Goal: Information Seeking & Learning: Understand process/instructions

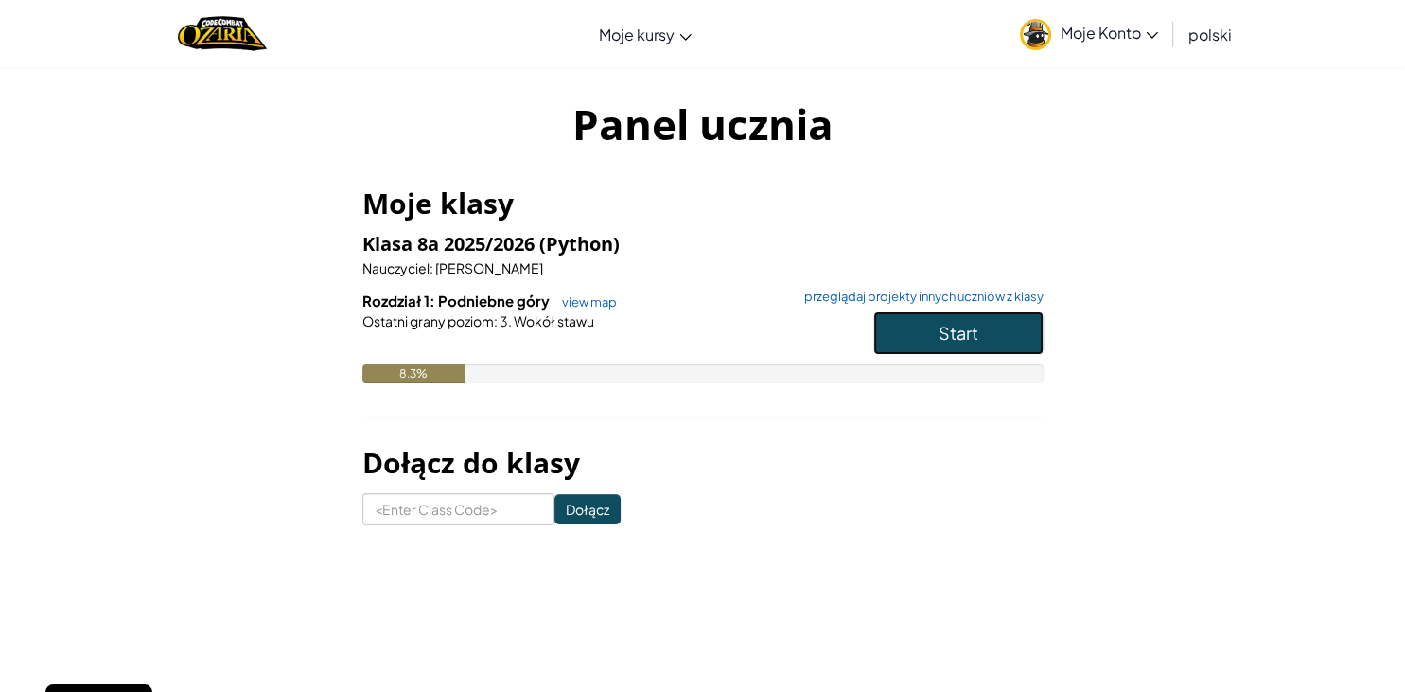
click at [971, 327] on span "Start" at bounding box center [958, 333] width 40 height 22
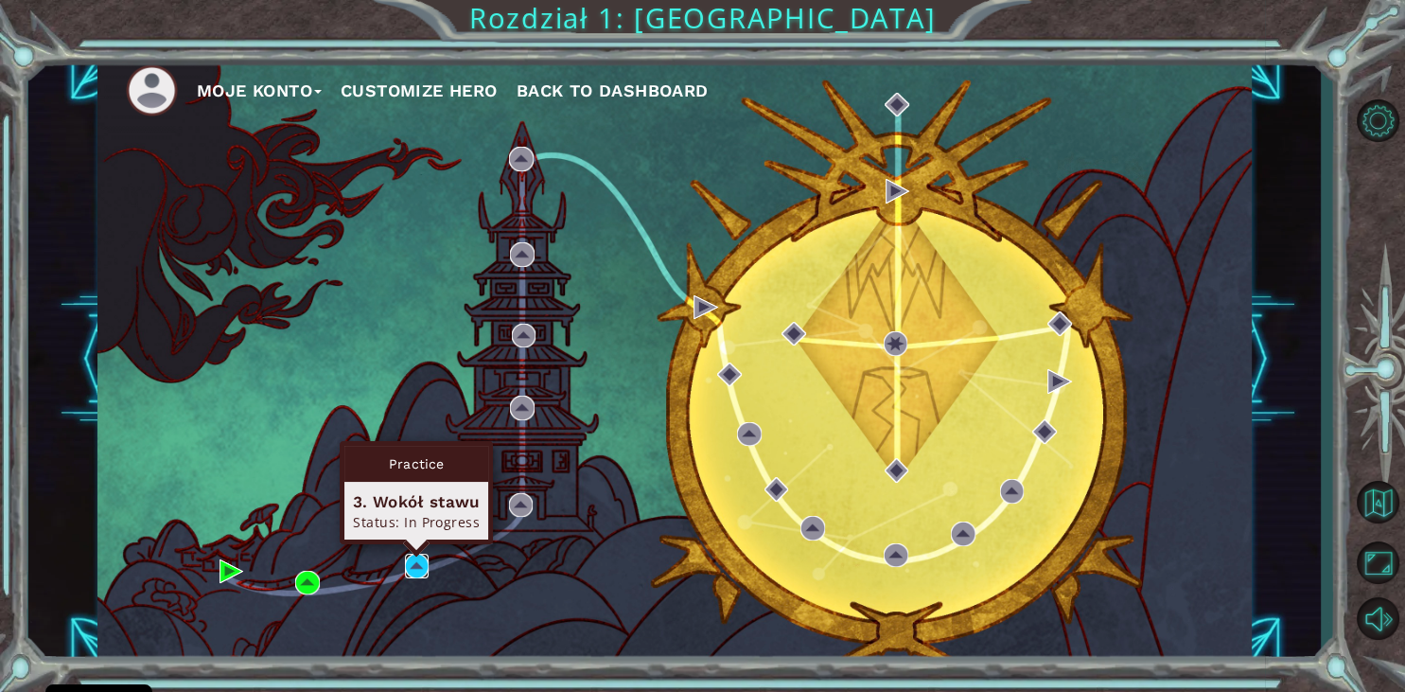
click at [423, 572] on img at bounding box center [417, 565] width 25 height 25
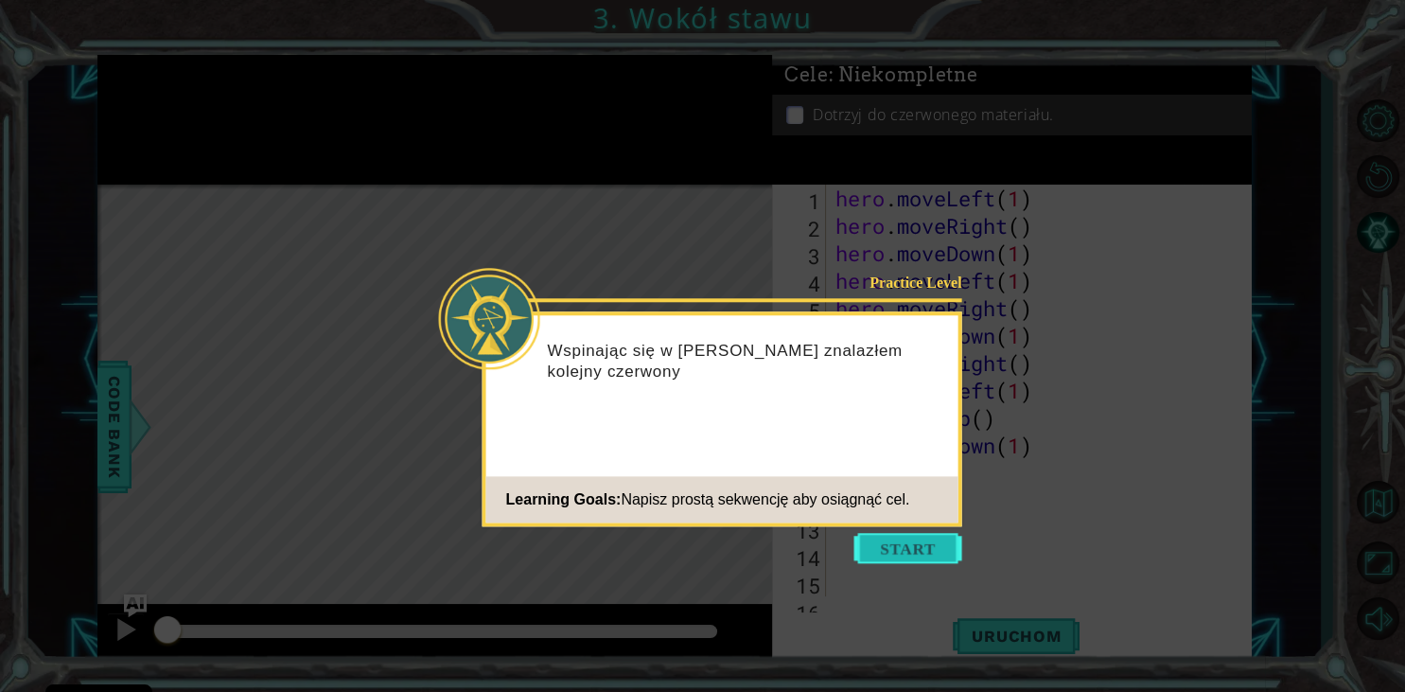
click at [914, 551] on button "Start" at bounding box center [908, 548] width 108 height 30
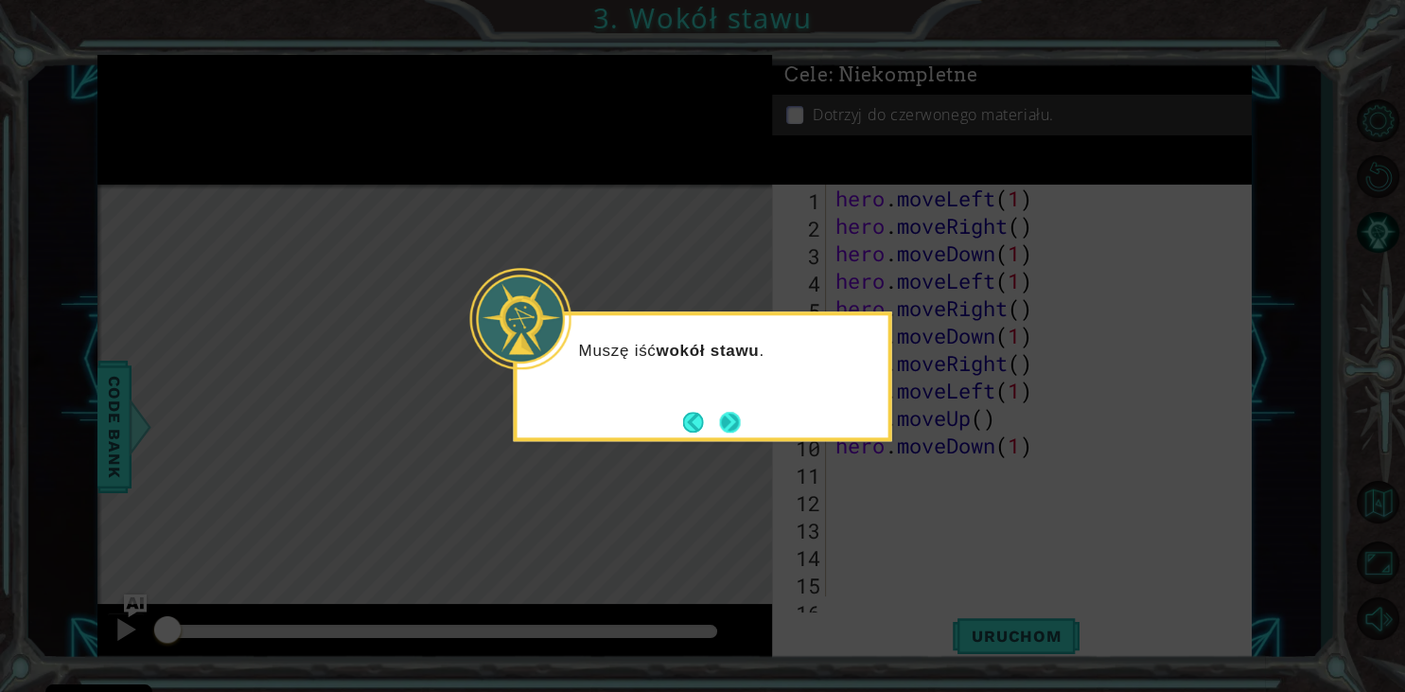
click at [733, 429] on button "Next" at bounding box center [730, 422] width 22 height 22
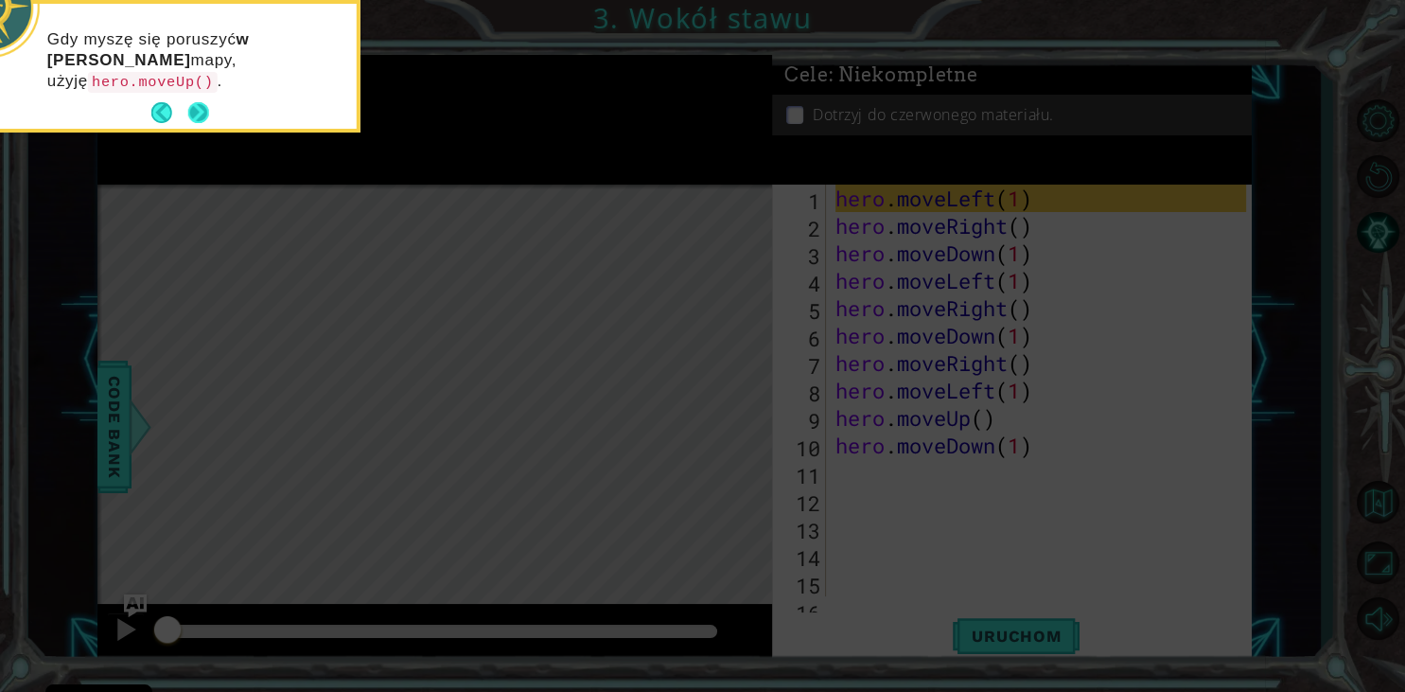
click at [202, 105] on button "Next" at bounding box center [198, 112] width 26 height 26
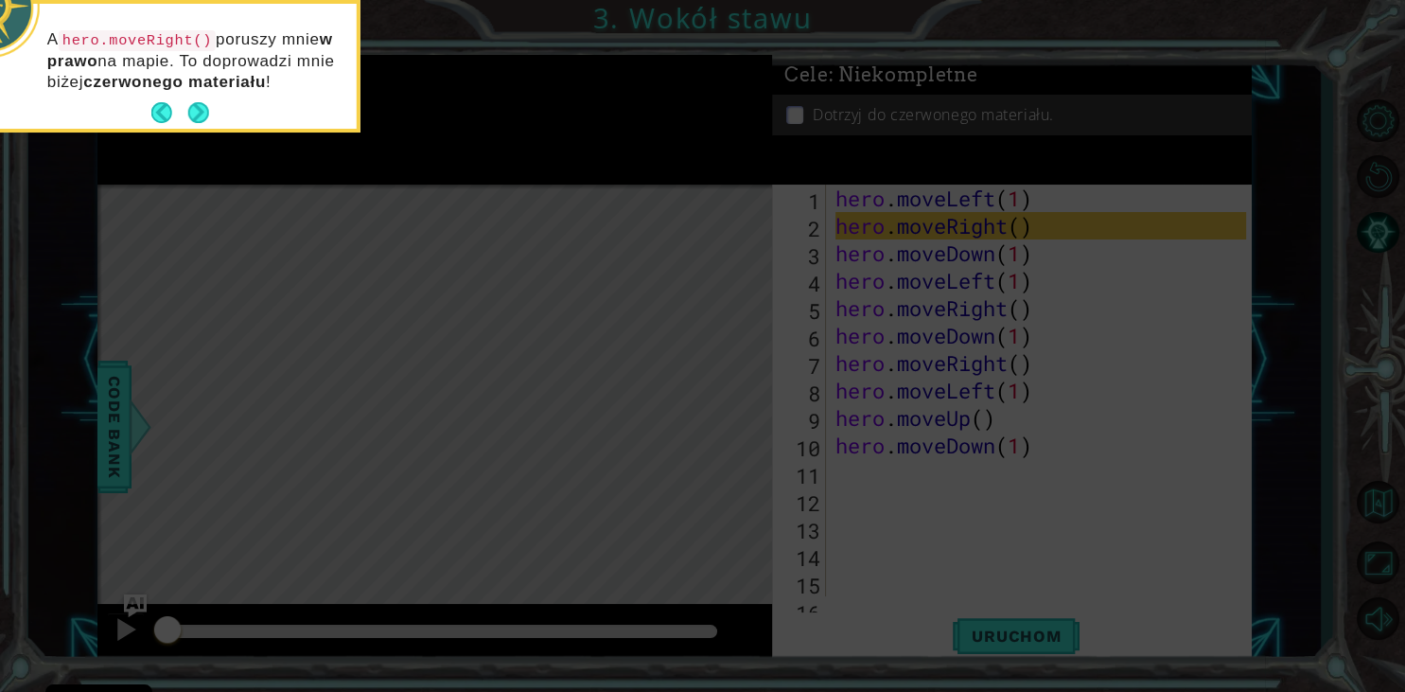
click at [202, 105] on button "Next" at bounding box center [198, 113] width 35 height 35
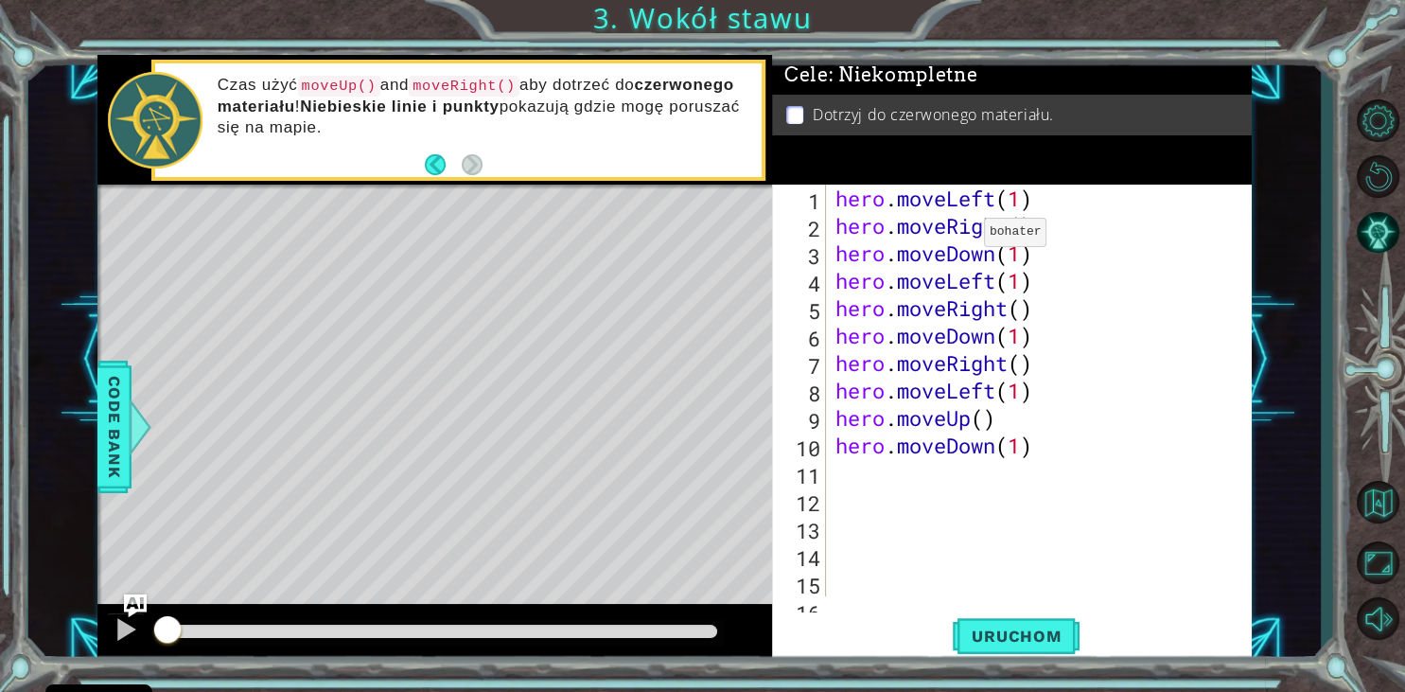
drag, startPoint x: 968, startPoint y: 237, endPoint x: 958, endPoint y: 248, distance: 14.8
click at [958, 248] on div "hero . moveLeft ( 1 ) hero . moveRight ( ) hero . moveDown ( 1 ) hero . moveLef…" at bounding box center [1044, 417] width 425 height 466
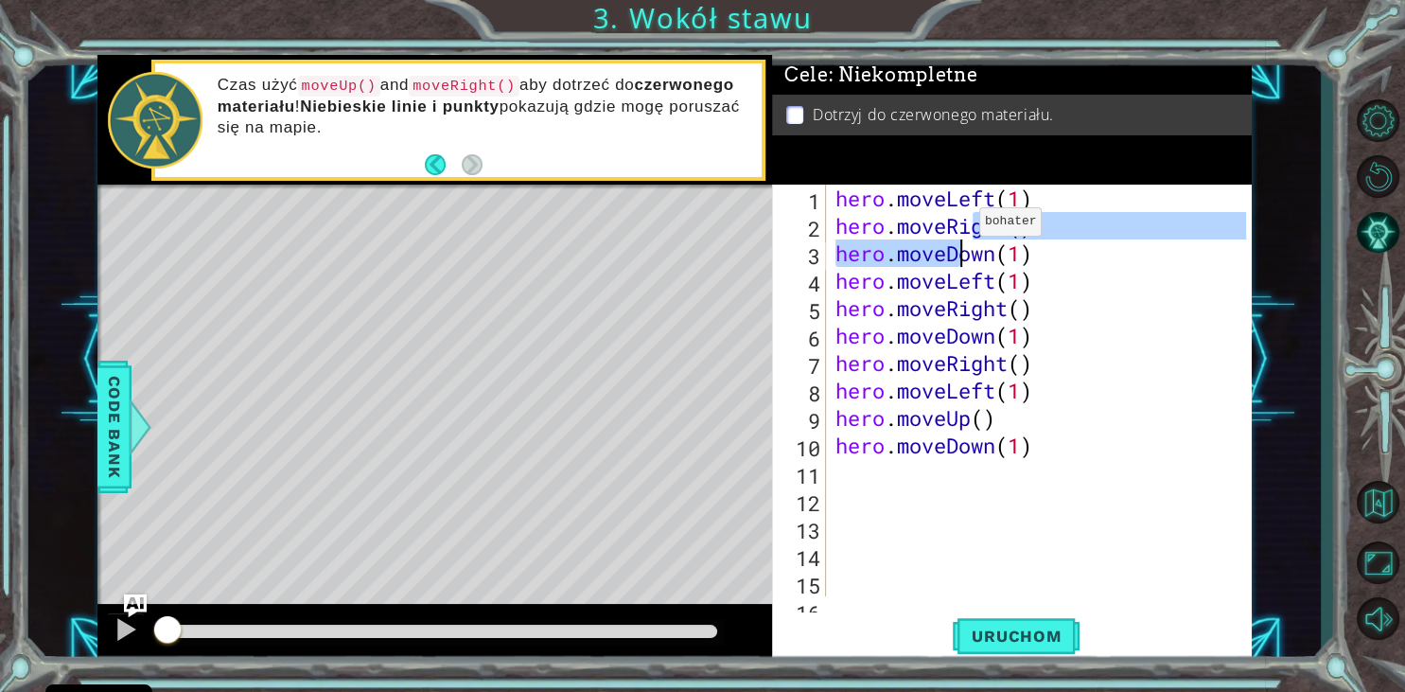
click at [963, 227] on div "hero . moveLeft ( 1 ) hero . moveRight ( ) hero . moveDown ( 1 ) hero . moveLef…" at bounding box center [1044, 417] width 425 height 466
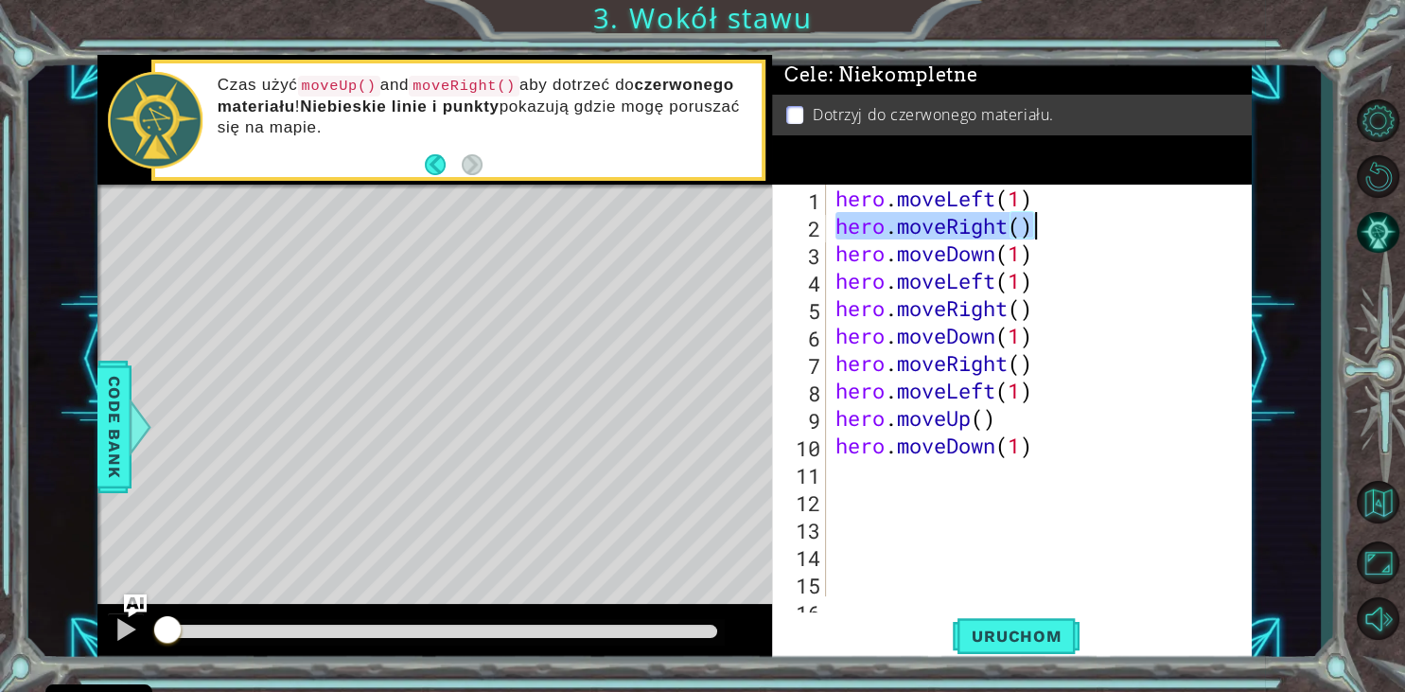
drag, startPoint x: 833, startPoint y: 238, endPoint x: 1032, endPoint y: 236, distance: 198.7
click at [1032, 236] on div "hero . moveLeft ( 1 ) hero . moveRight ( ) hero . moveDown ( 1 ) hero . moveLef…" at bounding box center [1044, 417] width 425 height 466
click at [1032, 618] on button "Uruchom" at bounding box center [1016, 636] width 127 height 48
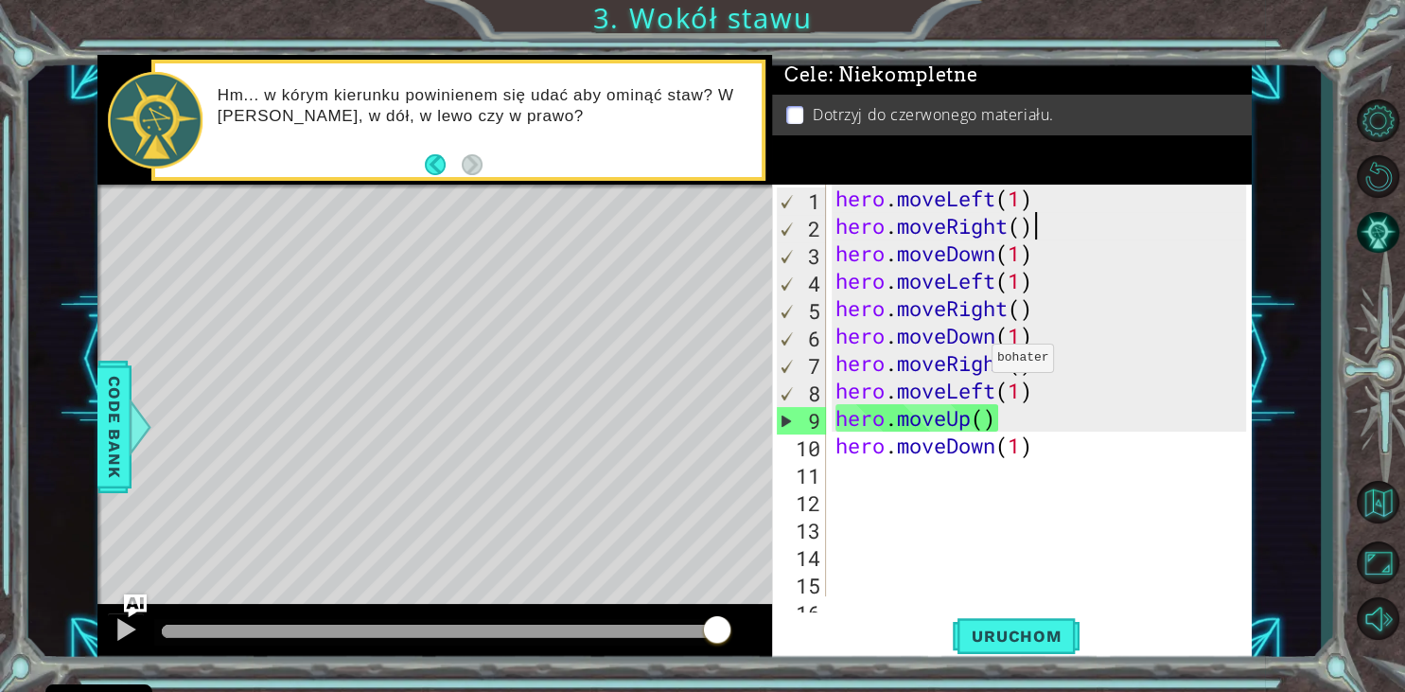
click at [975, 363] on div "hero . moveLeft ( 1 ) hero . moveRight ( ) hero . moveDown ( 1 ) hero . moveLef…" at bounding box center [1044, 417] width 425 height 466
drag, startPoint x: 832, startPoint y: 227, endPoint x: 988, endPoint y: 223, distance: 156.1
click at [988, 223] on div "hero . moveLeft ( 1 ) hero . moveRight ( ) hero . moveDown ( 1 ) hero . moveLef…" at bounding box center [1044, 417] width 425 height 466
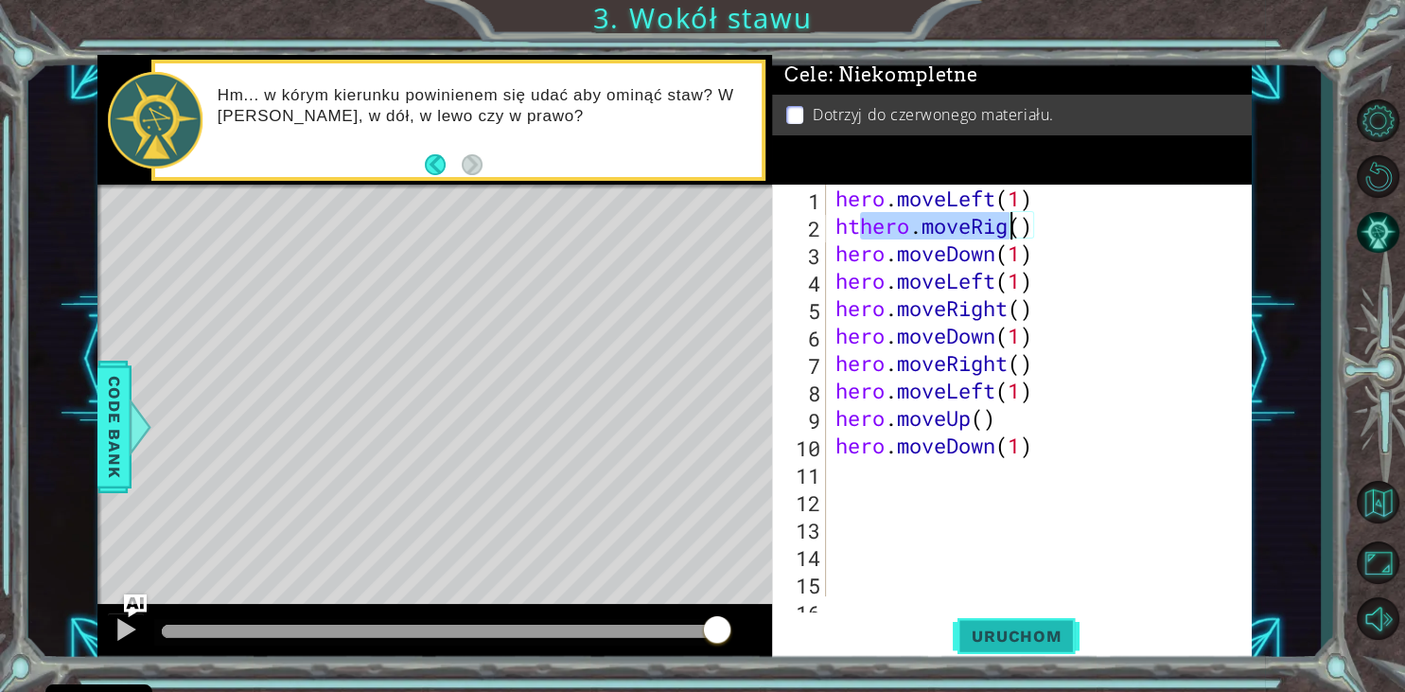
click at [1011, 633] on span "Uruchom" at bounding box center [1016, 635] width 127 height 19
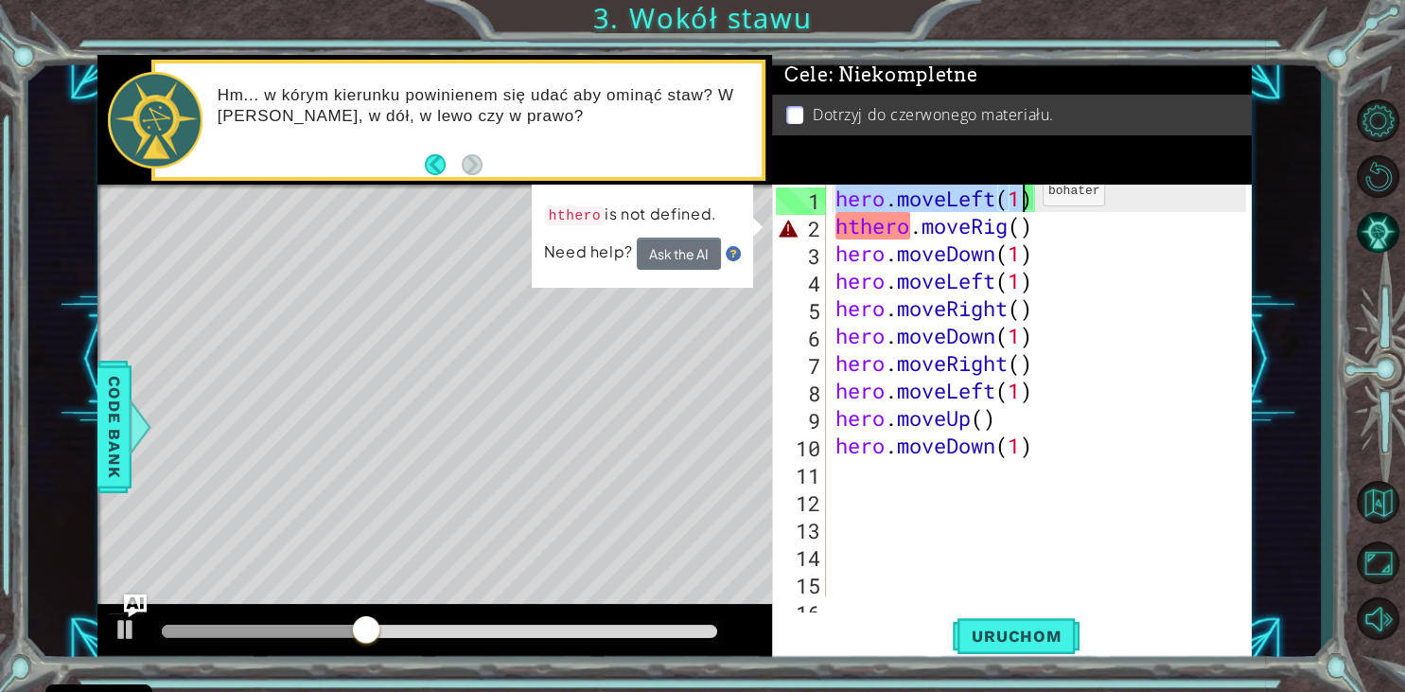
drag, startPoint x: 836, startPoint y: 203, endPoint x: 1043, endPoint y: 196, distance: 207.3
click at [1043, 196] on div "hero . moveLeft ( 1 ) hthero . moveRig ( ) hero . moveDown ( 1 ) hero . moveLef…" at bounding box center [1044, 417] width 425 height 466
click at [1042, 627] on span "Uruchom" at bounding box center [1016, 635] width 127 height 19
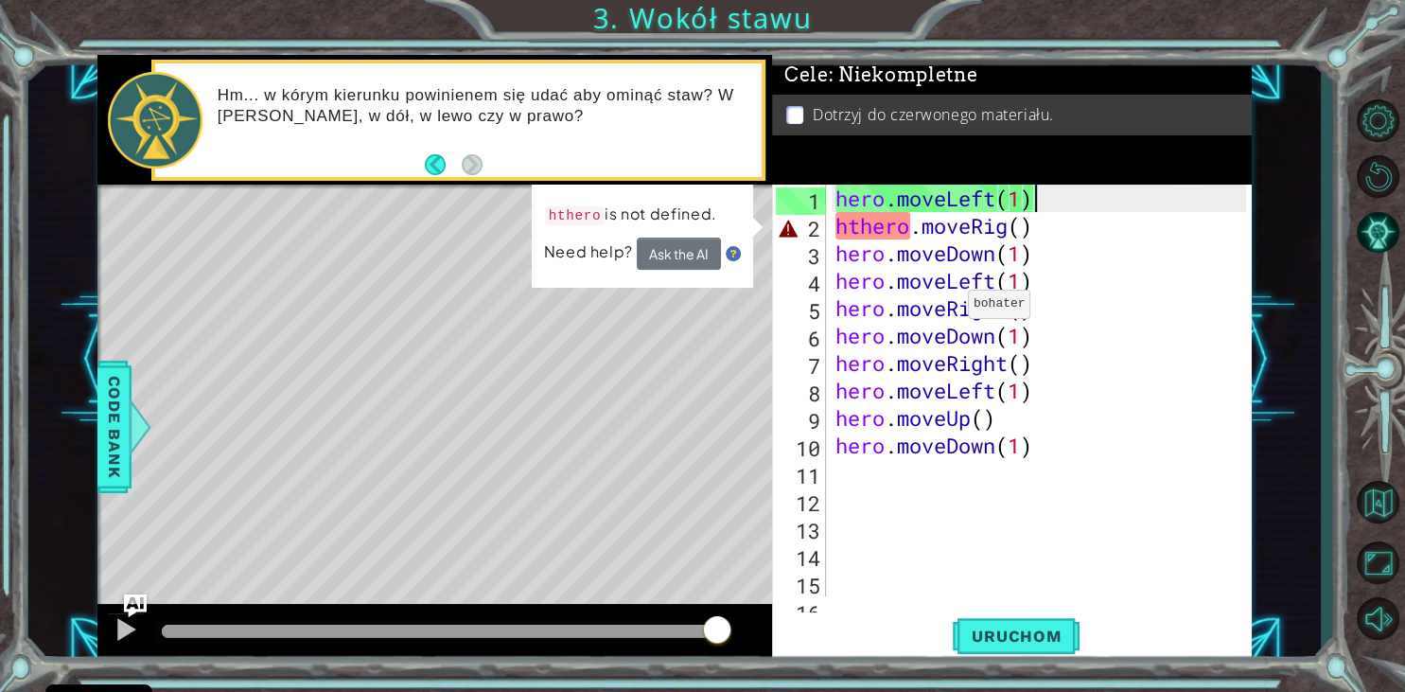
click at [952, 309] on div "hero . moveLeft ( 1 ) hthero . moveRig ( ) hero . moveDown ( 1 ) hero . moveLef…" at bounding box center [1044, 417] width 425 height 466
drag, startPoint x: 831, startPoint y: 311, endPoint x: 1001, endPoint y: 307, distance: 170.3
click at [1001, 307] on div "hero.moveRight() 1 2 3 4 5 6 7 8 9 10 11 12 13 14 15 16 hero . moveLeft ( 1 ) h…" at bounding box center [1009, 390] width 475 height 412
drag, startPoint x: 834, startPoint y: 307, endPoint x: 868, endPoint y: 306, distance: 34.1
click at [826, 305] on div "hero.moveRight() 1 2 3 4 5 6 7 8 9 10 11 12 13 14 15 16 hero . moveLeft ( 1 ) h…" at bounding box center [1009, 390] width 475 height 412
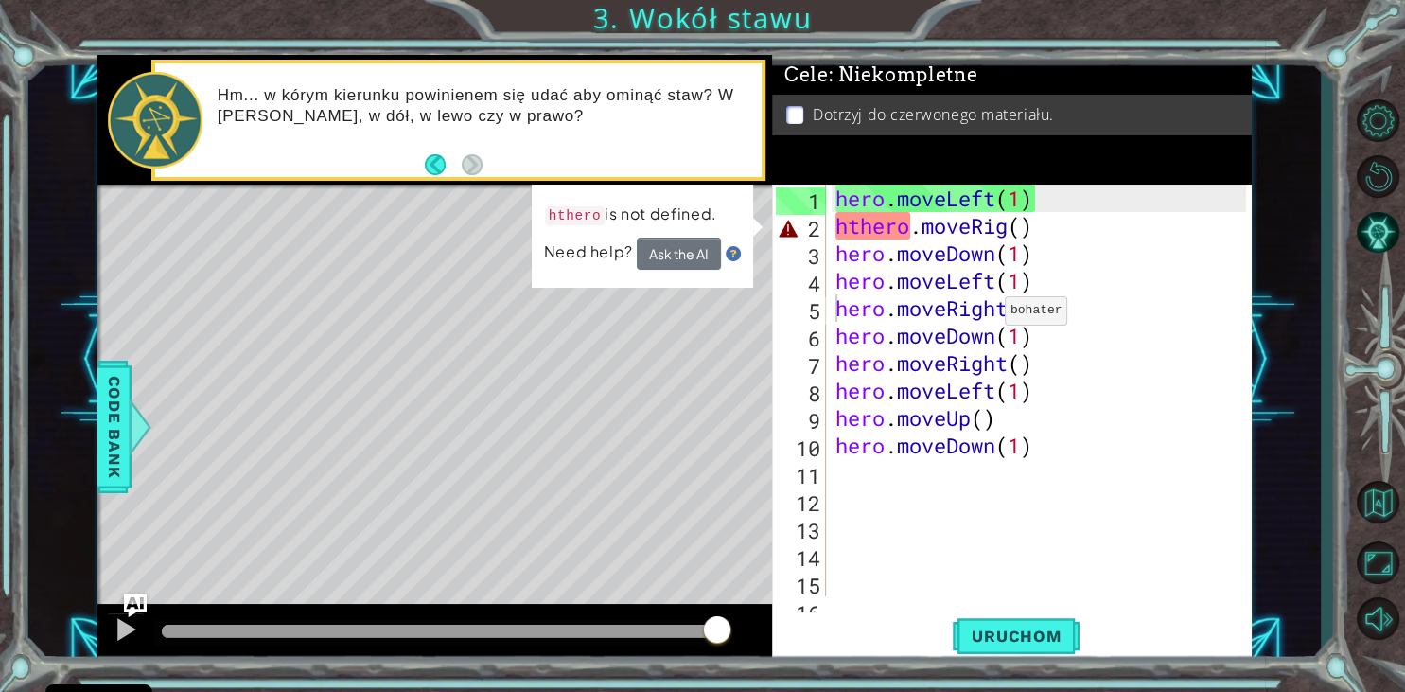
drag, startPoint x: 829, startPoint y: 305, endPoint x: 993, endPoint y: 312, distance: 164.8
click at [993, 313] on div "hero.moveRight() 1 2 3 4 5 6 7 8 9 10 11 12 13 14 15 16 hero . moveLeft ( 1 ) h…" at bounding box center [1009, 390] width 475 height 412
drag, startPoint x: 1018, startPoint y: 308, endPoint x: 826, endPoint y: 311, distance: 192.1
click at [832, 311] on div "hero . moveLeft ( 1 ) hthero . moveRig ( ) hero . moveDown ( 1 ) hero . moveLef…" at bounding box center [1039, 390] width 415 height 412
type textarea ")hero.moveRight("
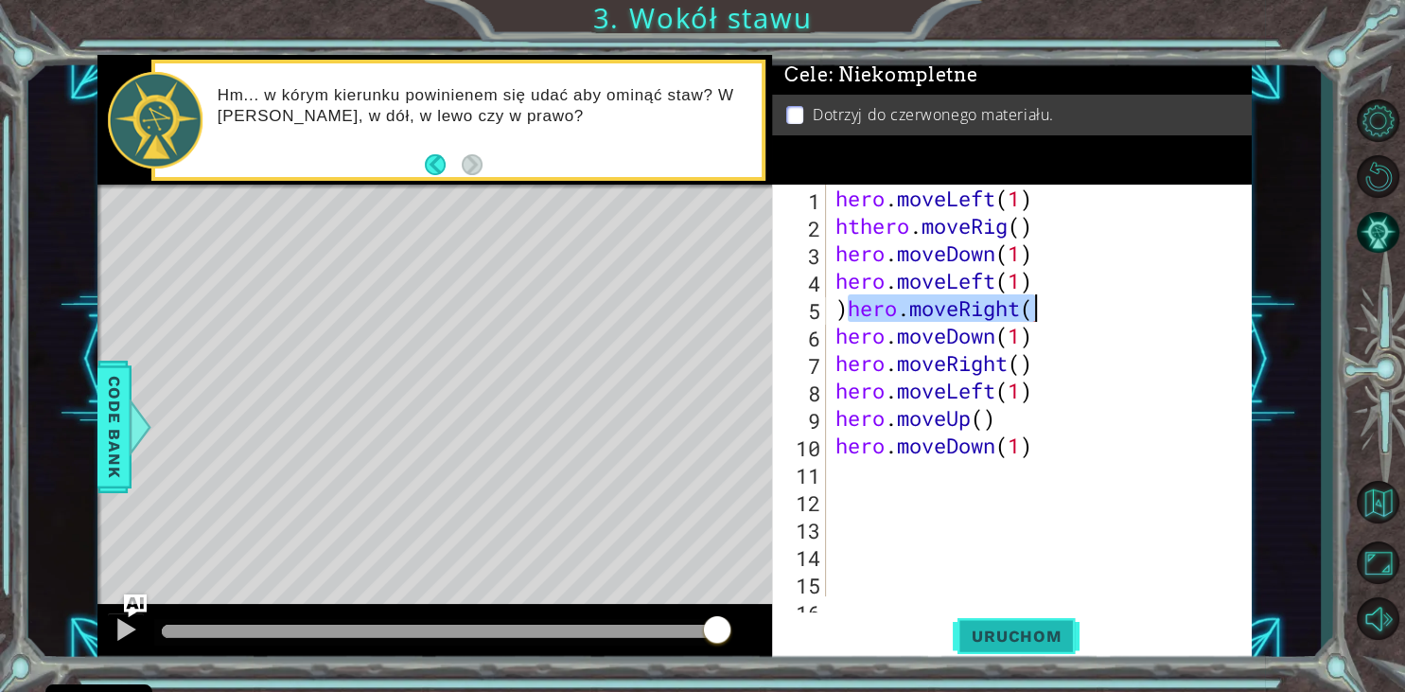
click at [1015, 630] on span "Uruchom" at bounding box center [1016, 635] width 127 height 19
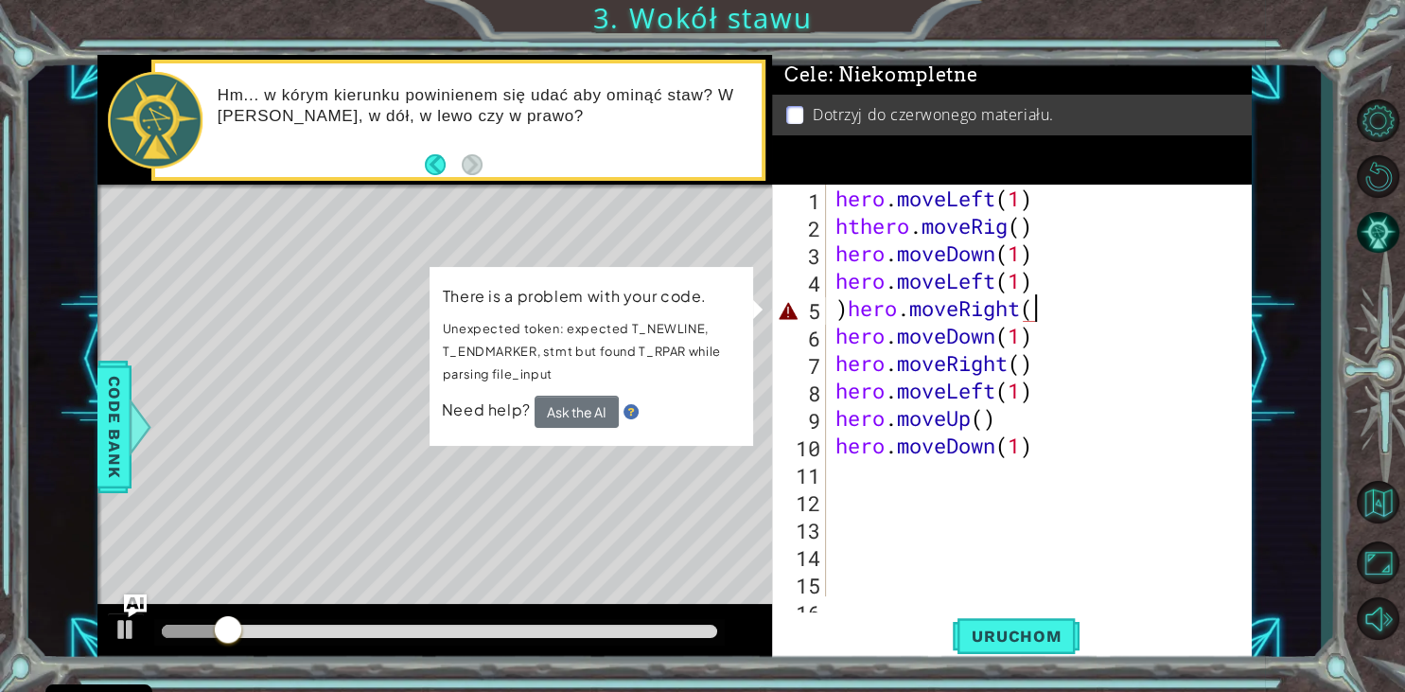
click at [590, 495] on div "Level Map" at bounding box center [534, 462] width 874 height 557
click at [1332, 605] on div "1 ההההההההההההההההההההההההההההההההההההההההההההההההההההההההההההההההההההההההההההה…" at bounding box center [702, 346] width 1405 height 692
click at [1183, 485] on div "hero . moveLeft ( 1 ) hthero . moveRig ( ) hero . moveDown ( 1 ) hero . moveLef…" at bounding box center [1044, 417] width 425 height 466
click at [562, 414] on button "Ask the AI" at bounding box center [577, 411] width 84 height 32
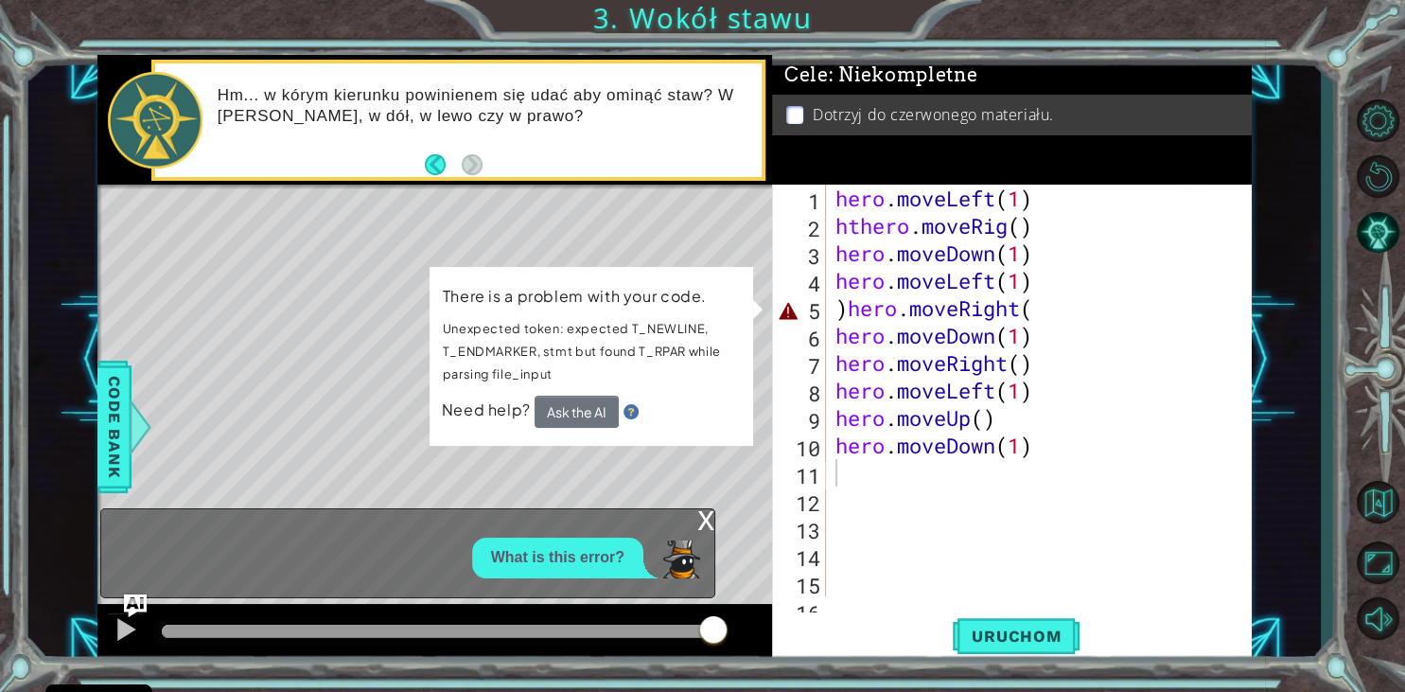
click at [713, 528] on div "x" at bounding box center [705, 518] width 17 height 19
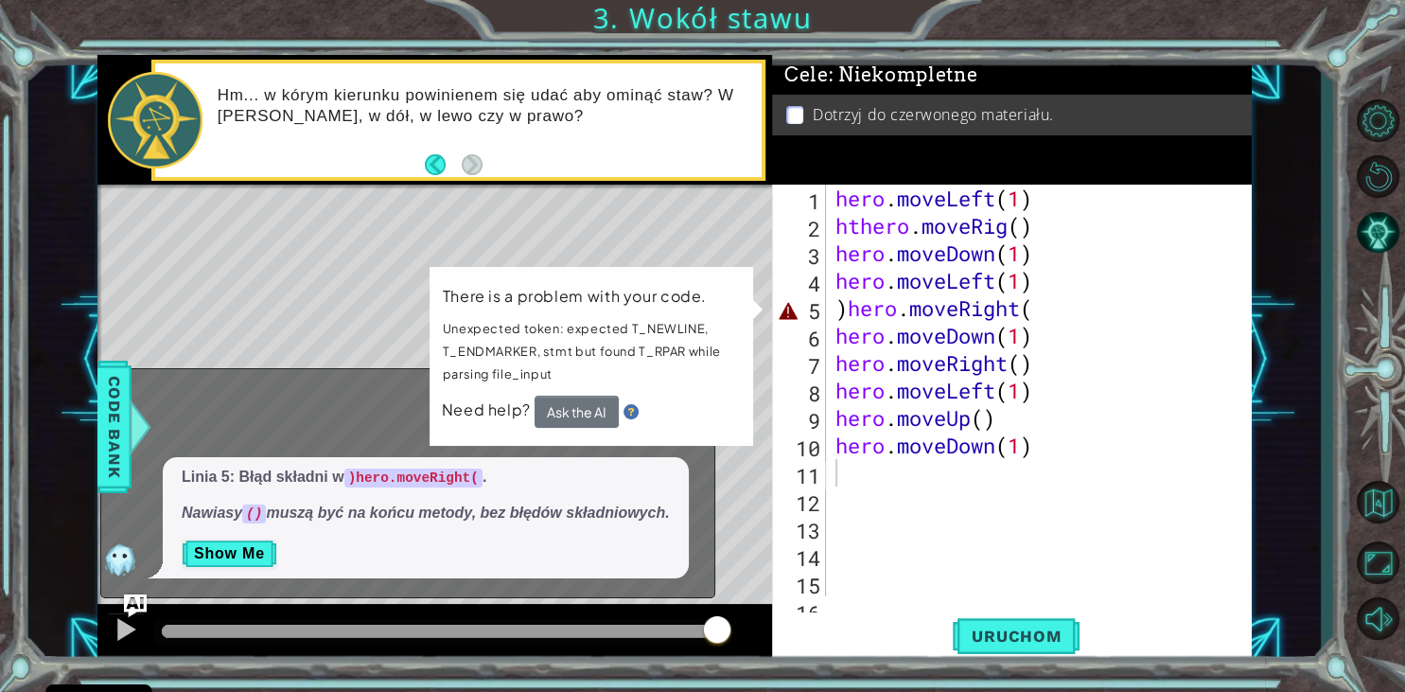
click at [257, 388] on div "x What is this error? Linia 5: Błąd składni w )hero.moveRight( . Nawiasy () mus…" at bounding box center [407, 483] width 615 height 230
click at [394, 311] on div "Level Map" at bounding box center [534, 462] width 874 height 557
click at [387, 310] on div "Level Map" at bounding box center [534, 462] width 874 height 557
click at [789, 116] on p at bounding box center [794, 115] width 17 height 18
click at [131, 628] on div at bounding box center [126, 629] width 25 height 25
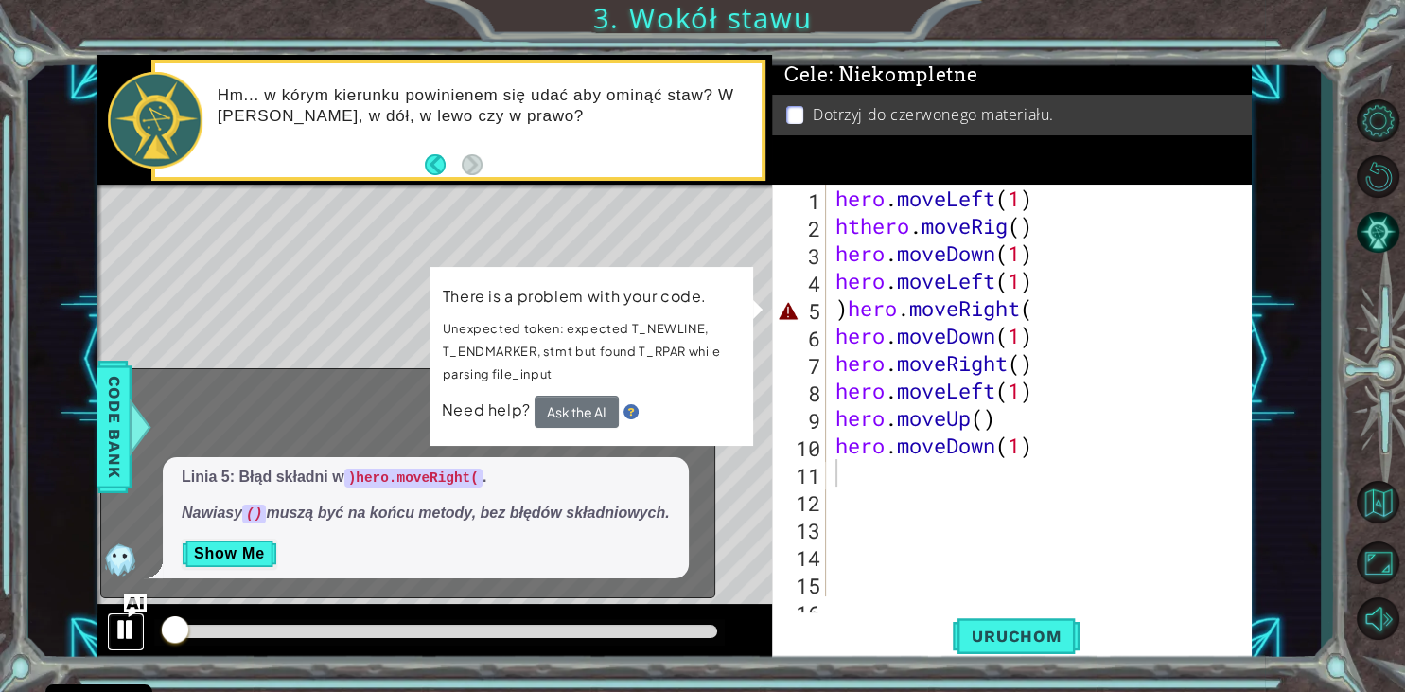
click at [131, 638] on div at bounding box center [126, 629] width 25 height 25
click at [135, 625] on div at bounding box center [126, 629] width 25 height 25
click at [324, 386] on div "x What is this error? Linia 5: Błąd składni w )hero.moveRight( . Nawiasy () mus…" at bounding box center [407, 483] width 615 height 230
click at [233, 562] on button "Show Me" at bounding box center [230, 553] width 96 height 30
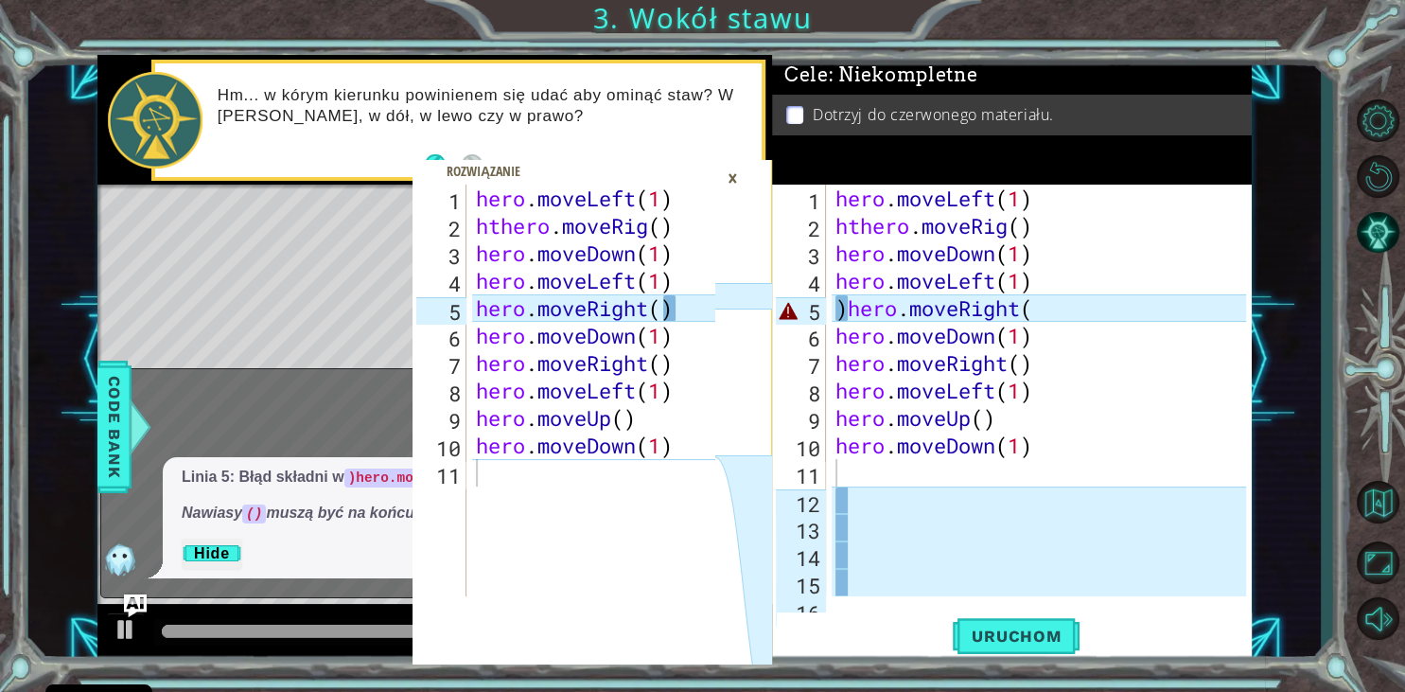
click at [70, 220] on div "1 2 3 4 5 6 7 8 9 10 11 hero . moveLeft ( 1 ) hthero . moveRig ( ) hero . moveD…" at bounding box center [674, 359] width 1292 height 608
click at [736, 189] on div "×" at bounding box center [732, 178] width 29 height 32
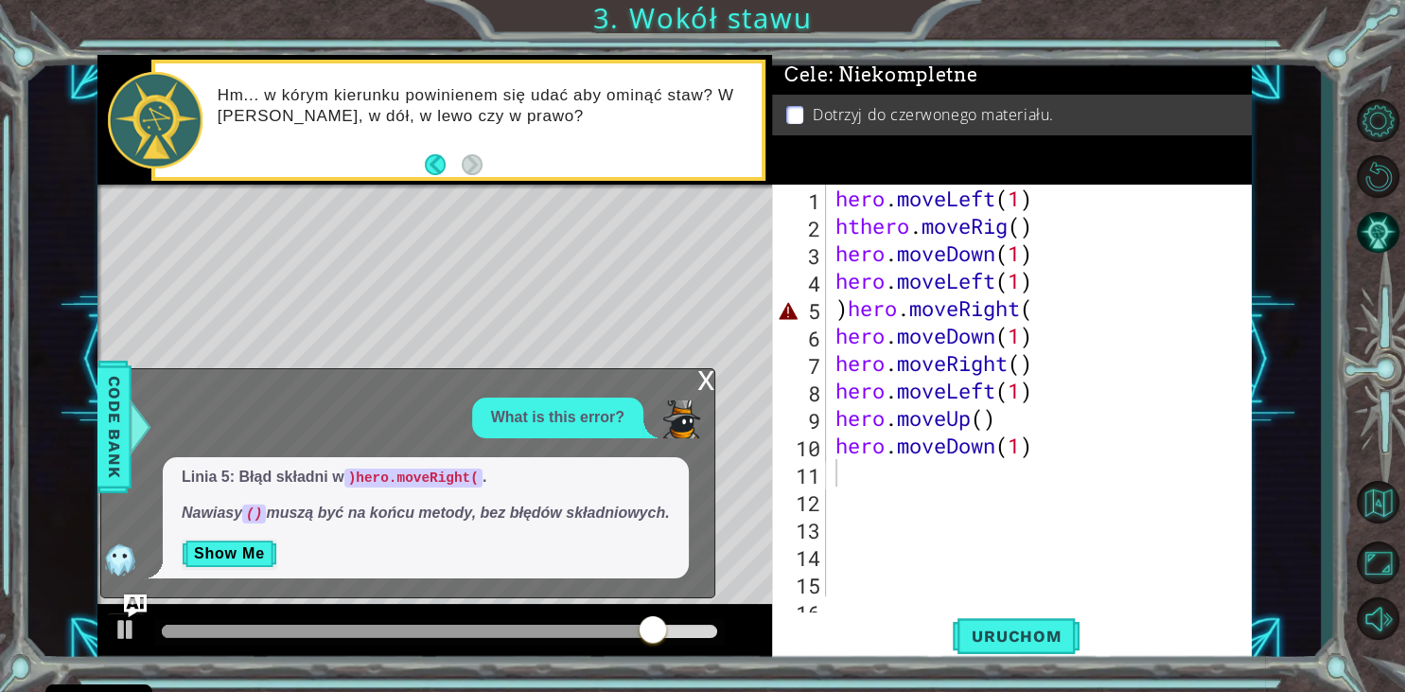
click at [701, 388] on div "x" at bounding box center [705, 378] width 17 height 19
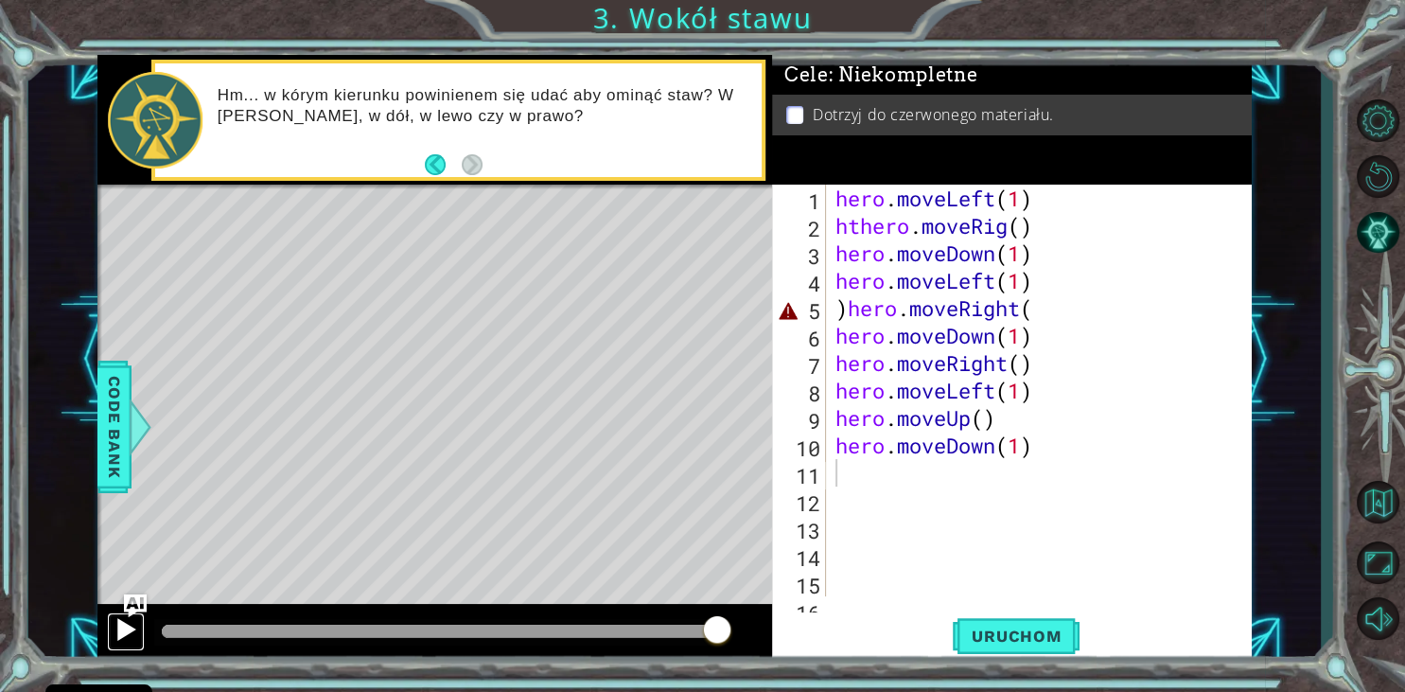
click at [127, 622] on div at bounding box center [126, 629] width 25 height 25
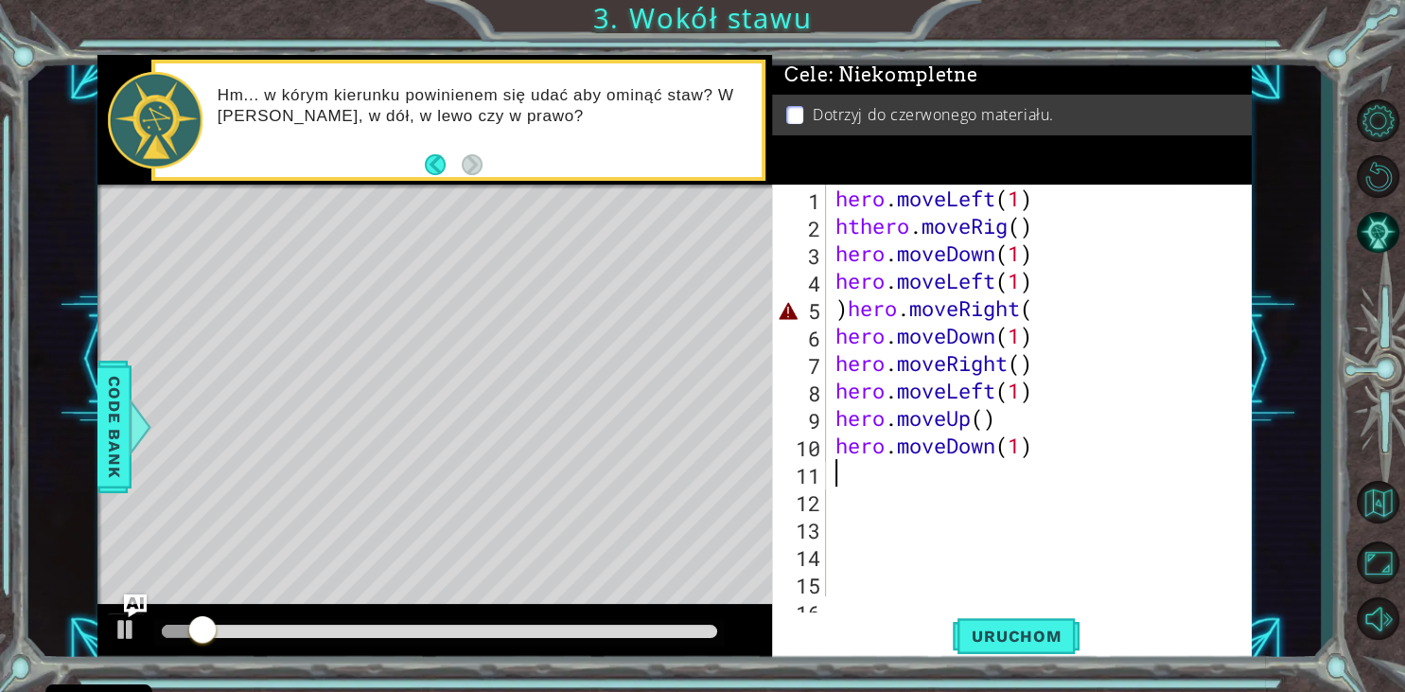
click at [921, 231] on div "hero . moveLeft ( 1 ) hthero . moveRig ( ) hero . moveDown ( 1 ) hero . moveLef…" at bounding box center [1044, 417] width 425 height 466
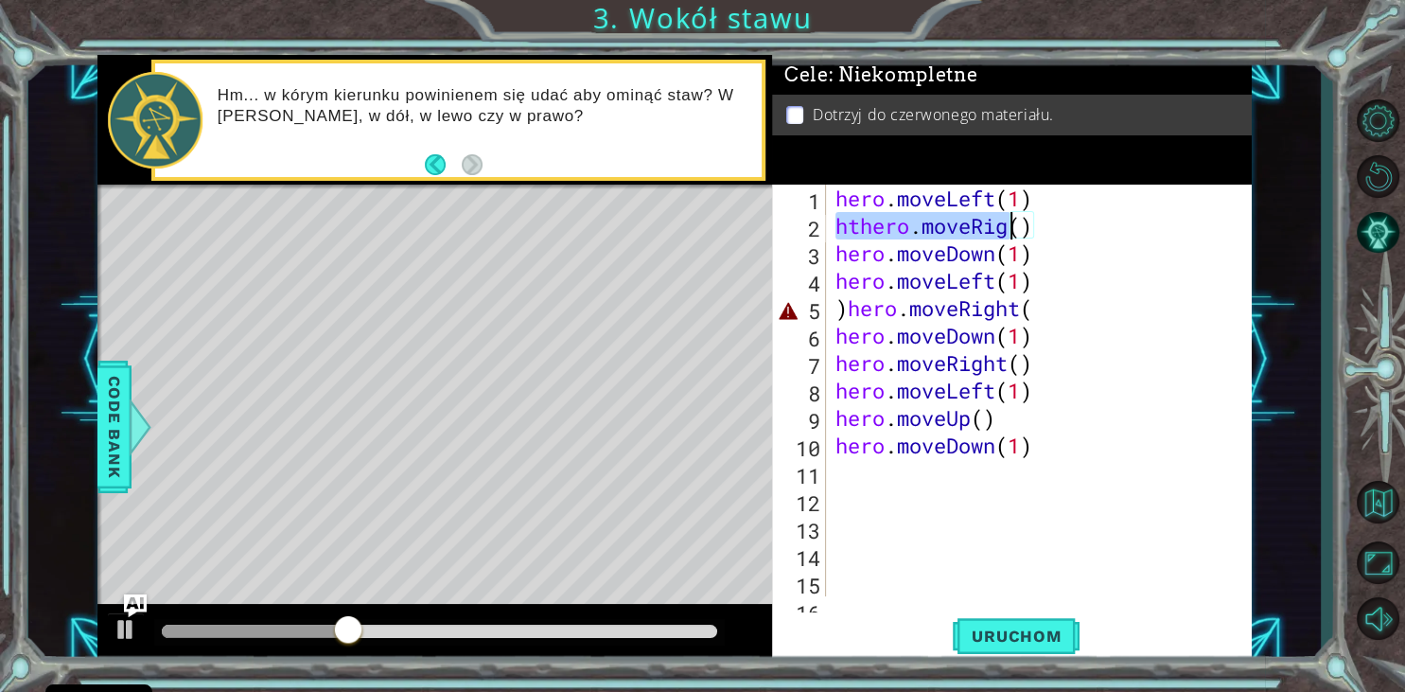
drag, startPoint x: 836, startPoint y: 231, endPoint x: 1008, endPoint y: 230, distance: 172.2
click at [1008, 230] on div "hero . moveLeft ( 1 ) hthero . moveRig ( ) hero . moveDown ( 1 ) hero . moveLef…" at bounding box center [1044, 417] width 425 height 466
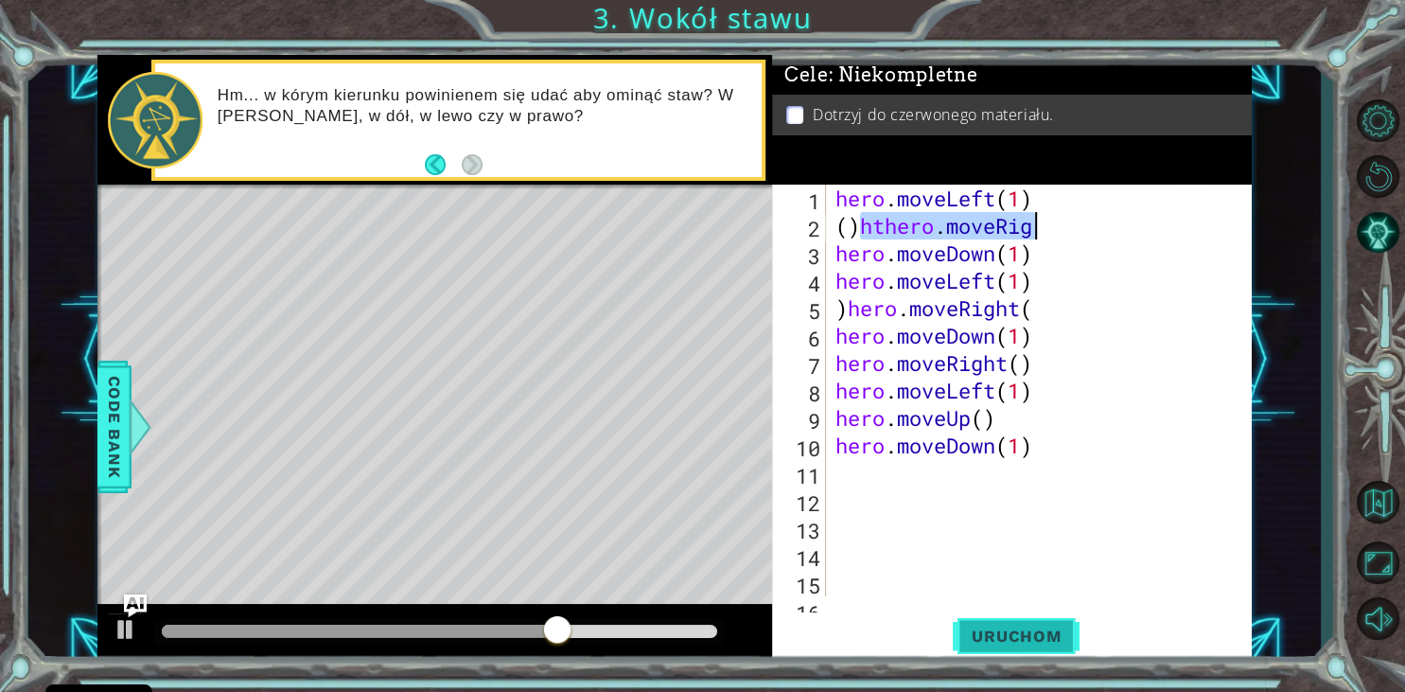
click at [990, 620] on button "Uruchom" at bounding box center [1016, 636] width 127 height 48
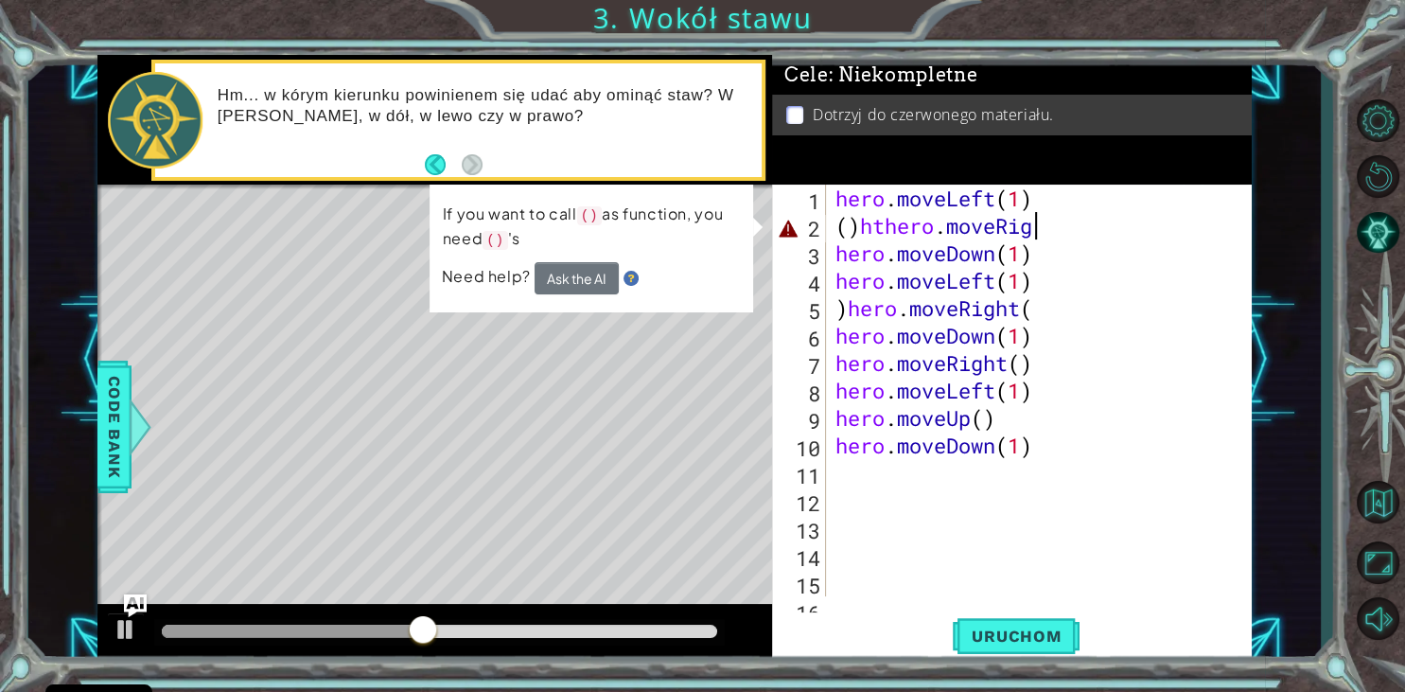
click at [1201, 363] on div "hero . moveLeft ( 1 ) ( ) hthero . moveRig hero . moveDown ( 1 ) hero . moveLef…" at bounding box center [1044, 417] width 425 height 466
click at [1183, 360] on div "hero . moveLeft ( 1 ) ( ) hthero . moveRig hero . moveDown ( 1 ) hero . moveLef…" at bounding box center [1044, 417] width 425 height 466
click at [837, 447] on div "hero . moveLeft ( 1 ) ( ) hthero . moveRig hero . moveDown ( 1 ) hero . moveLef…" at bounding box center [1044, 417] width 425 height 466
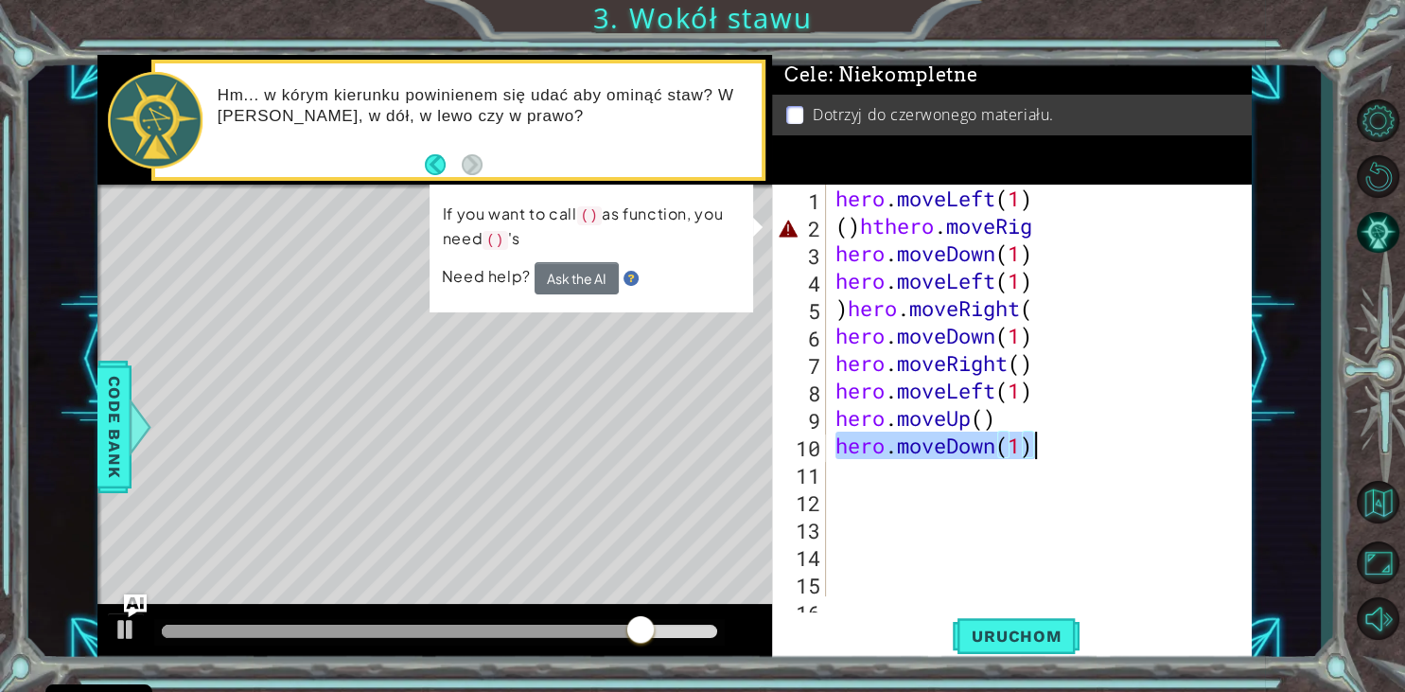
drag, startPoint x: 837, startPoint y: 447, endPoint x: 1040, endPoint y: 448, distance: 202.5
click at [1040, 448] on div "hero . moveLeft ( 1 ) ( ) hthero . moveRig hero . moveDown ( 1 ) hero . moveLef…" at bounding box center [1044, 417] width 425 height 466
click at [1004, 630] on span "Uruchom" at bounding box center [1016, 635] width 127 height 19
click at [1152, 412] on div "hero . moveLeft ( 1 ) ( ) hthero . moveRig hero . moveDown ( 1 ) hero . moveLef…" at bounding box center [1044, 417] width 425 height 466
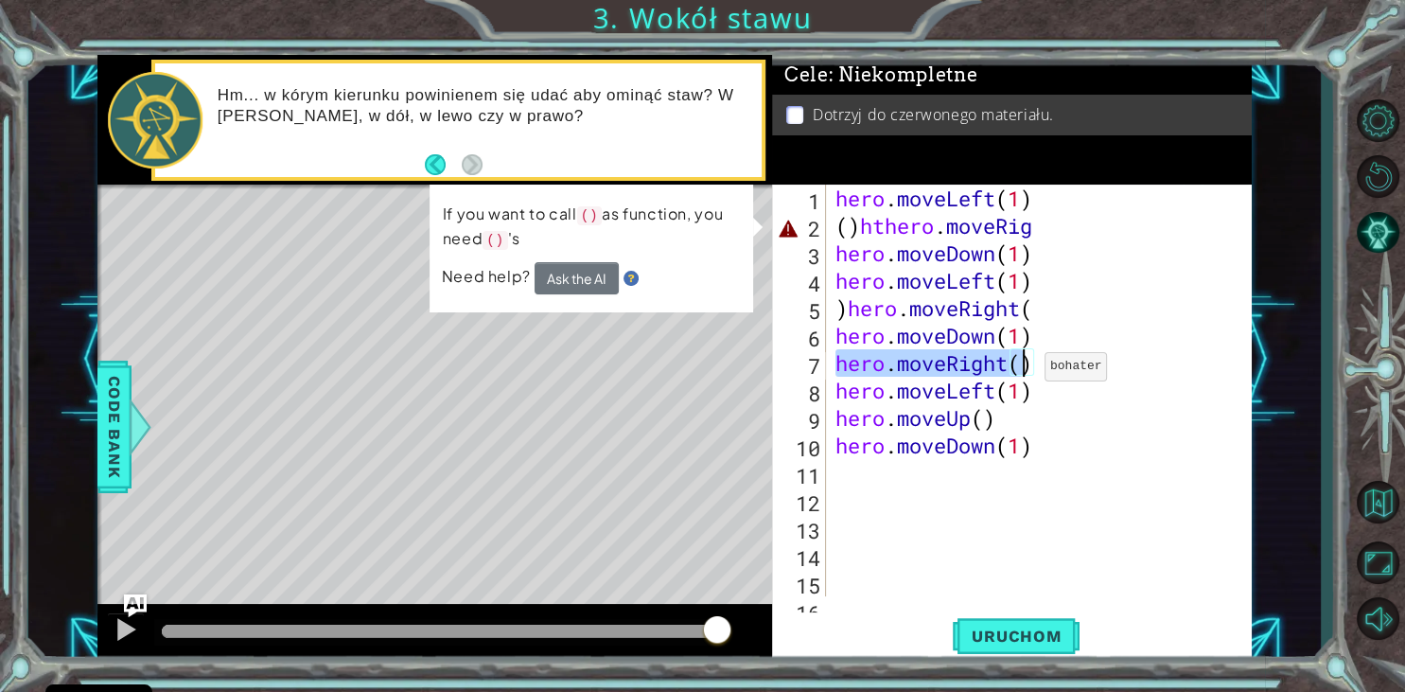
drag, startPoint x: 833, startPoint y: 361, endPoint x: 1028, endPoint y: 372, distance: 195.2
click at [1028, 372] on div "hero . moveLeft ( 1 ) ( ) hthero . moveRig hero . moveDown ( 1 ) hero . moveLef…" at bounding box center [1044, 417] width 425 height 466
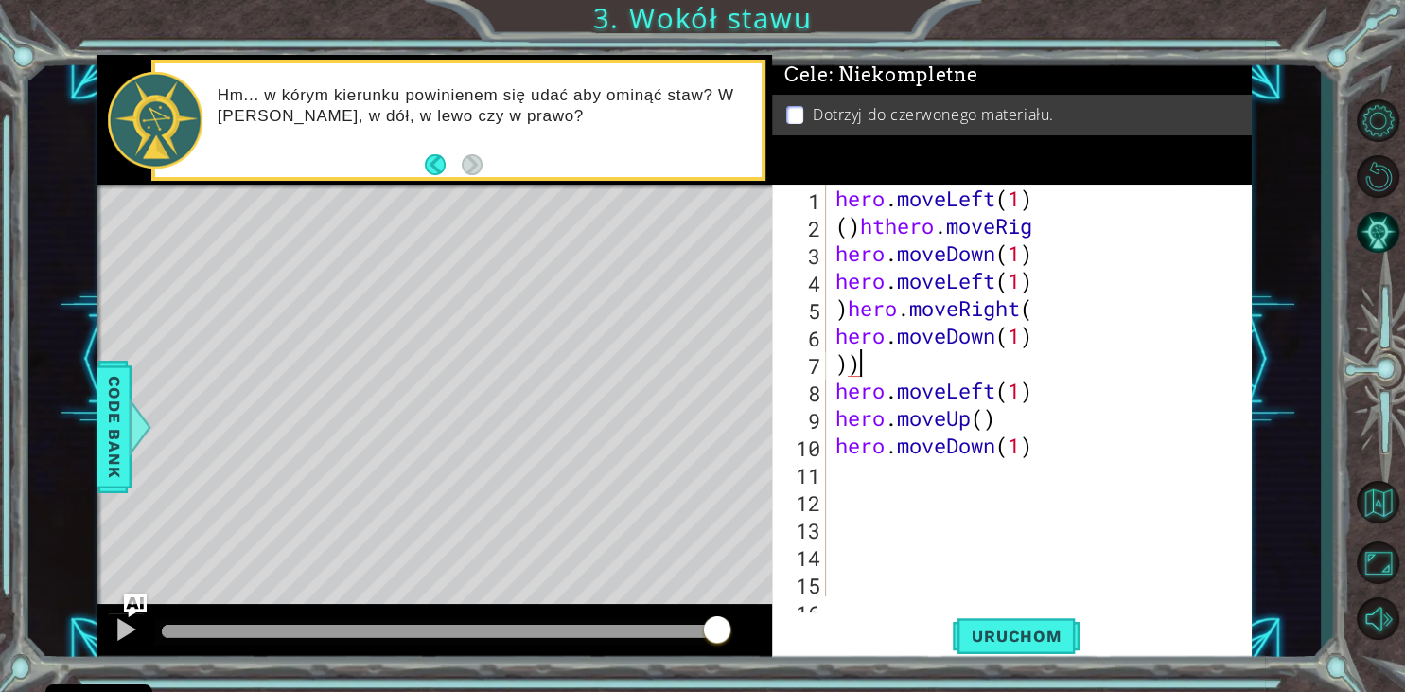
type textarea ")"
click at [1218, 579] on div "hero . moveLeft ( 1 ) ( ) hthero . moveRig hero . moveDown ( 1 ) hero . moveLef…" at bounding box center [1044, 417] width 425 height 466
drag, startPoint x: 836, startPoint y: 232, endPoint x: 1067, endPoint y: 227, distance: 230.9
click at [1067, 227] on div "hero . moveLeft ( 1 ) ( ) hthero . moveRig hero . moveDown ( 1 ) hero . moveLef…" at bounding box center [1044, 417] width 425 height 466
click at [1046, 631] on span "Uruchom" at bounding box center [1016, 635] width 127 height 19
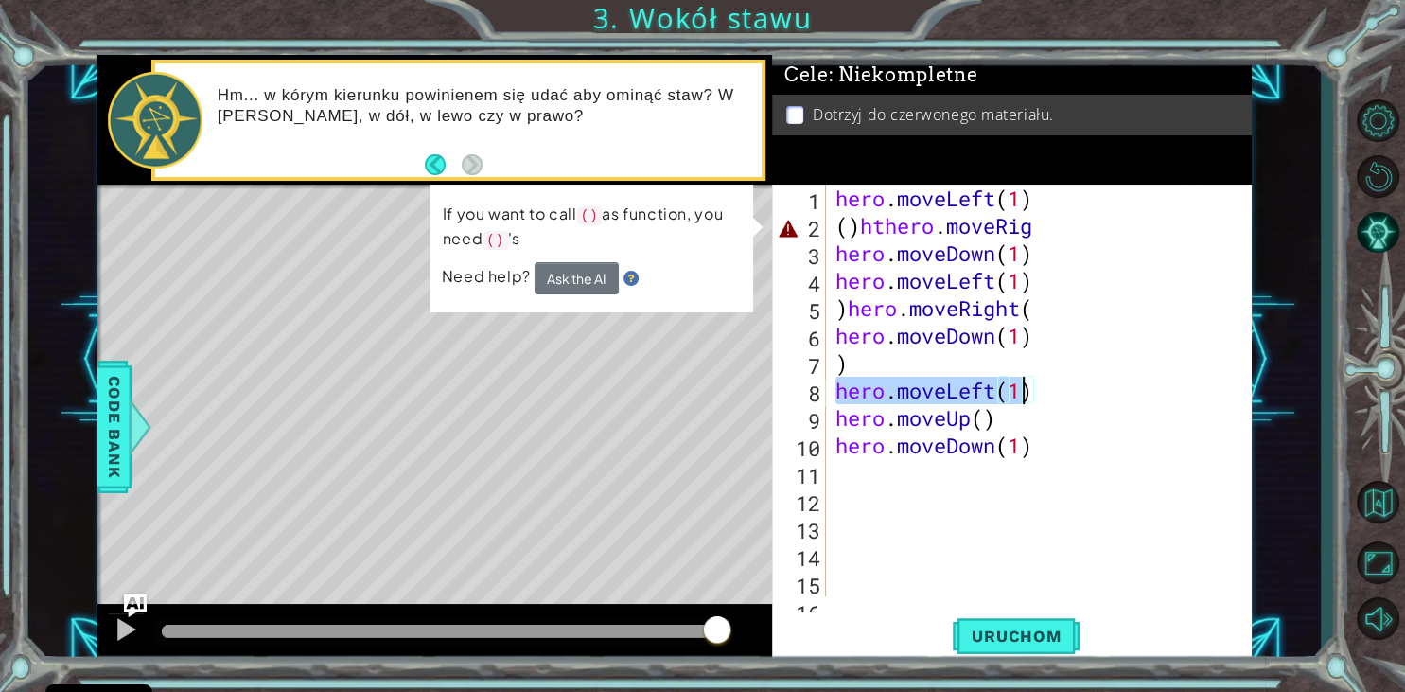
drag, startPoint x: 835, startPoint y: 393, endPoint x: 1029, endPoint y: 384, distance: 194.1
click at [1029, 384] on div "hero . moveLeft ( 1 ) ( ) hthero . moveRig hero . moveDown ( 1 ) hero . moveLef…" at bounding box center [1044, 417] width 425 height 466
click at [1034, 630] on span "Uruchom" at bounding box center [1016, 635] width 127 height 19
drag, startPoint x: 840, startPoint y: 388, endPoint x: 997, endPoint y: 394, distance: 157.1
click at [997, 394] on div "hero . moveLeft ( 1 ) ( ) hthero . moveRig hero . moveDown ( 1 ) hero . moveLef…" at bounding box center [1044, 417] width 425 height 466
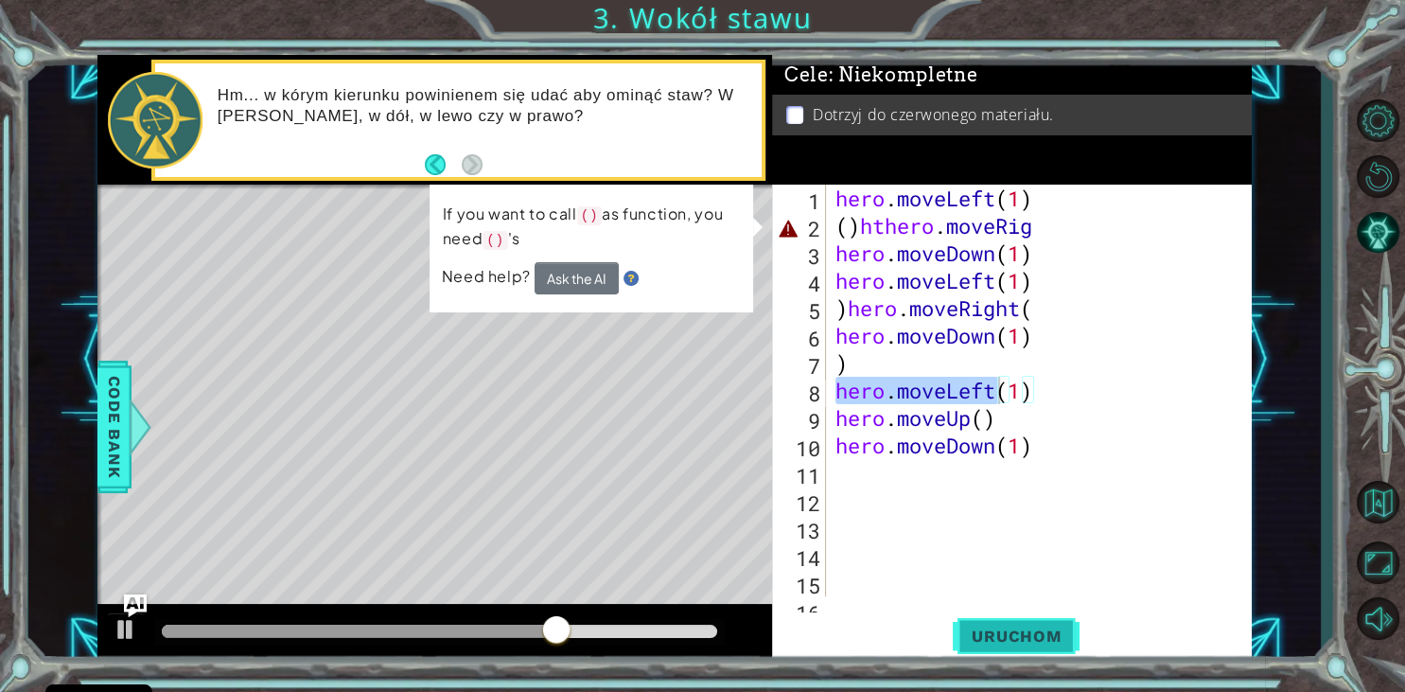
click at [985, 622] on button "Uruchom" at bounding box center [1016, 636] width 127 height 48
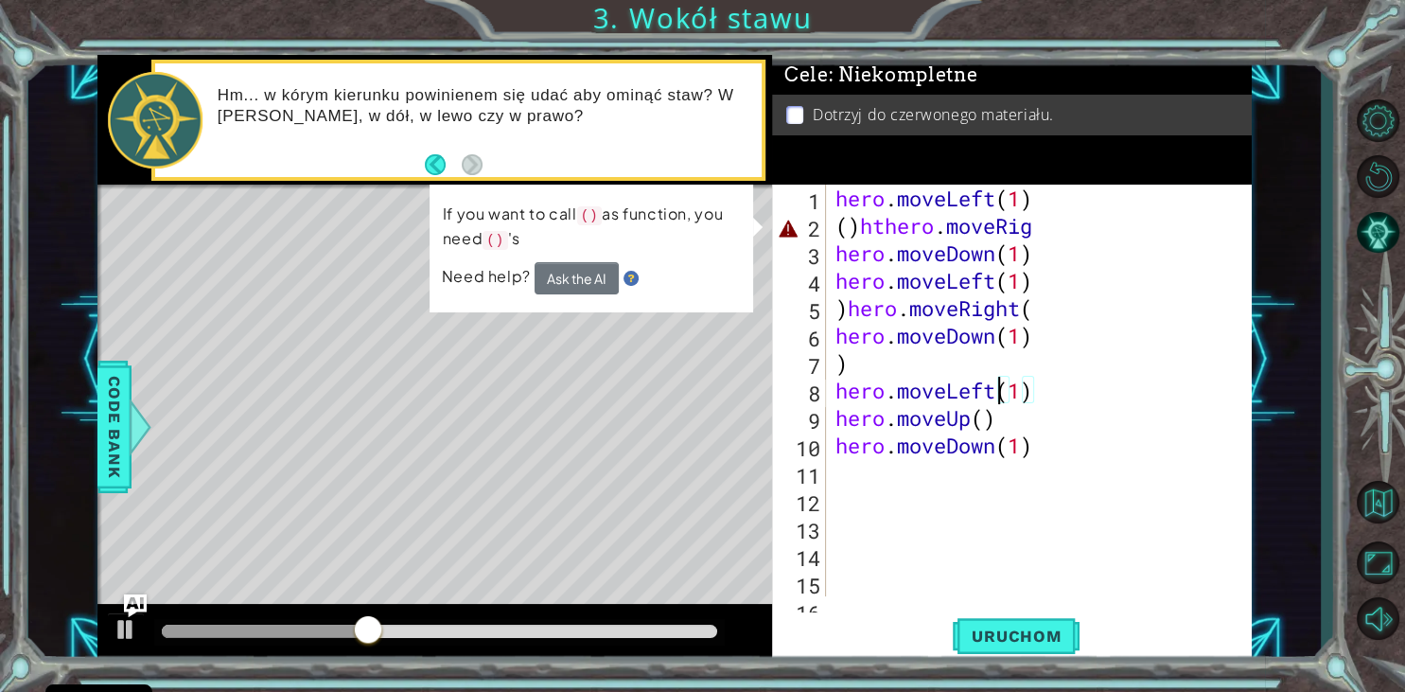
click at [858, 228] on div "hero . moveLeft ( 1 ) ( ) hthero . moveRig hero . moveDown ( 1 ) hero . moveLef…" at bounding box center [1044, 417] width 425 height 466
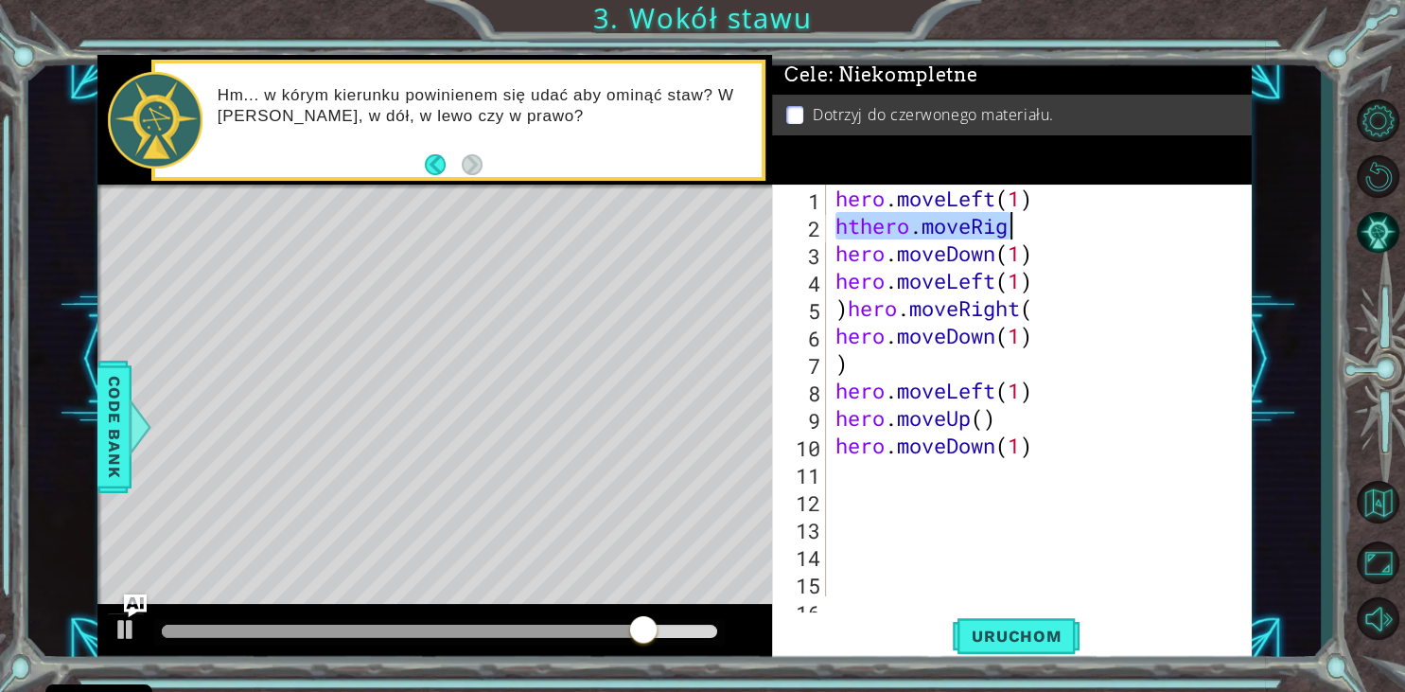
drag, startPoint x: 835, startPoint y: 231, endPoint x: 1015, endPoint y: 229, distance: 179.8
click at [1015, 229] on div "hero . moveLeft ( 1 ) hthero . moveRig hero . moveDown ( 1 ) hero . moveLeft ( …" at bounding box center [1044, 417] width 425 height 466
click at [1031, 633] on span "Uruchom" at bounding box center [1016, 635] width 127 height 19
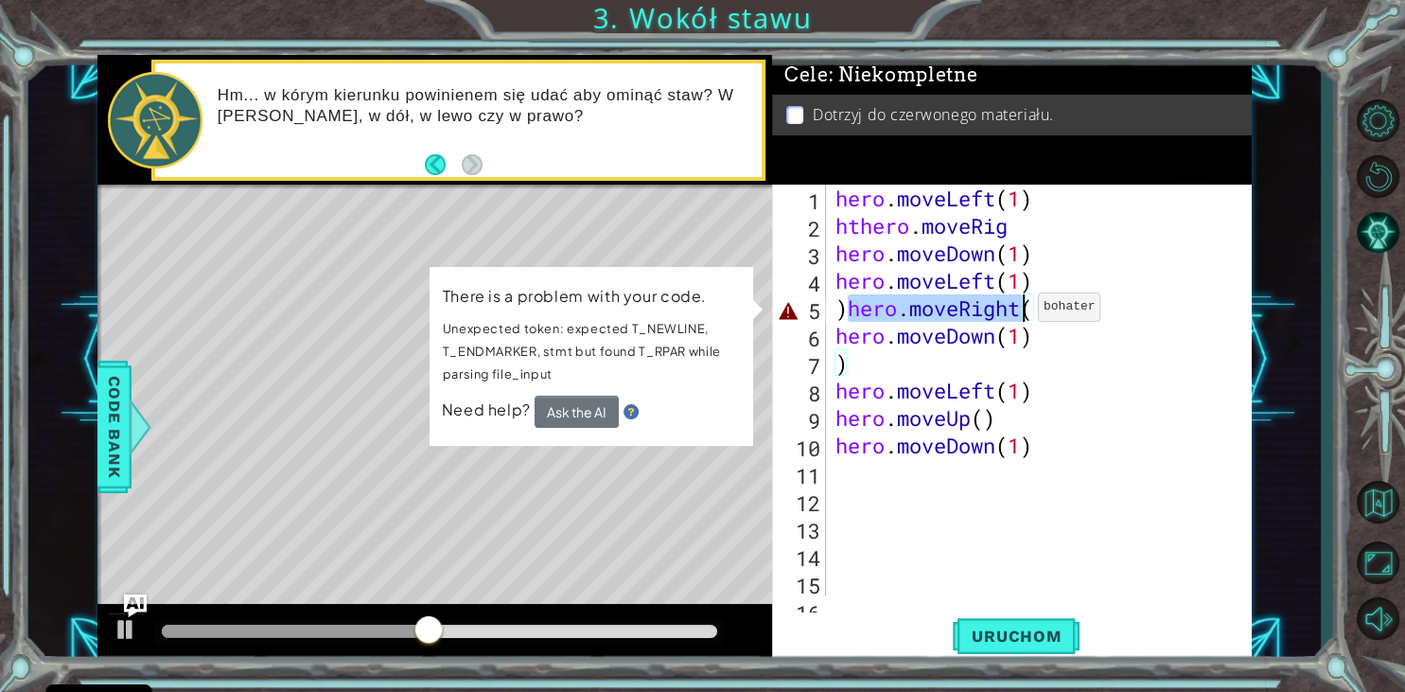
drag, startPoint x: 848, startPoint y: 308, endPoint x: 1022, endPoint y: 312, distance: 174.1
click at [1022, 312] on div "hero . moveLeft ( 1 ) hthero . moveRig hero . moveDown ( 1 ) hero . moveLeft ( …" at bounding box center [1044, 417] width 425 height 466
click at [1015, 637] on span "Uruchom" at bounding box center [1016, 635] width 127 height 19
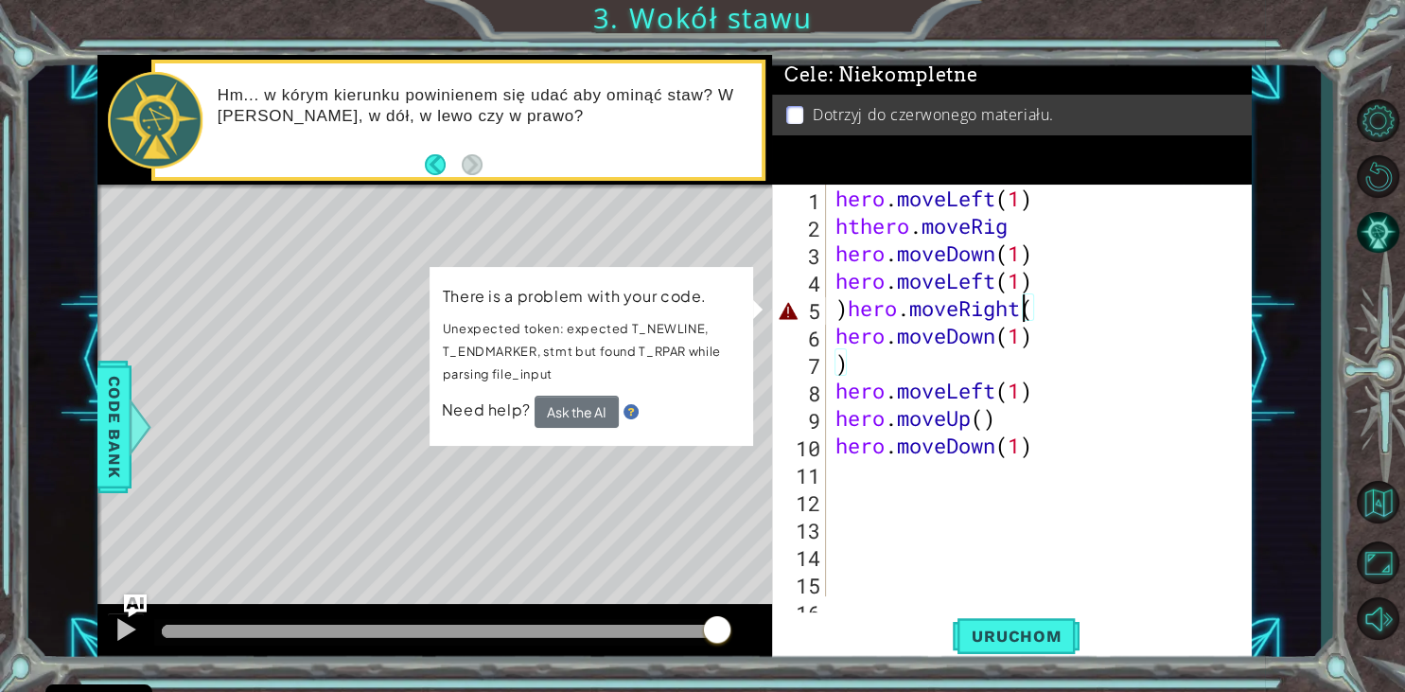
click at [1078, 389] on div "hero . moveLeft ( 1 ) hthero . moveRig hero . moveDown ( 1 ) hero . moveLeft ( …" at bounding box center [1044, 417] width 425 height 466
drag, startPoint x: 996, startPoint y: 390, endPoint x: 829, endPoint y: 395, distance: 167.5
click at [832, 395] on div "hero . moveLeft ( 1 ) hthero . moveRig hero . moveDown ( 1 ) hero . moveLeft ( …" at bounding box center [1039, 390] width 415 height 412
click at [990, 636] on span "Uruchom" at bounding box center [1016, 635] width 127 height 19
drag, startPoint x: 833, startPoint y: 395, endPoint x: 992, endPoint y: 395, distance: 158.9
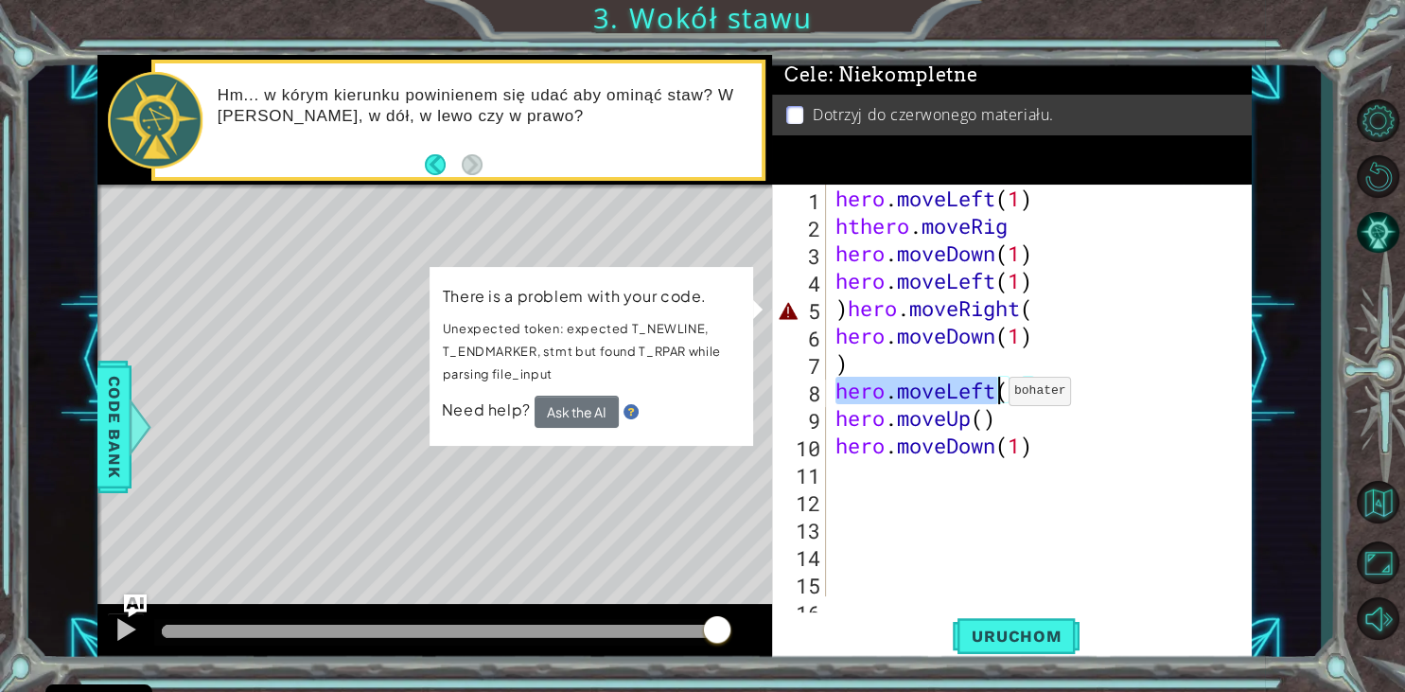
click at [992, 395] on div "hero . moveLeft ( 1 ) hthero . moveRig hero . moveDown ( 1 ) hero . moveLeft ( …" at bounding box center [1044, 417] width 425 height 466
click at [1020, 637] on span "Uruchom" at bounding box center [1016, 635] width 127 height 19
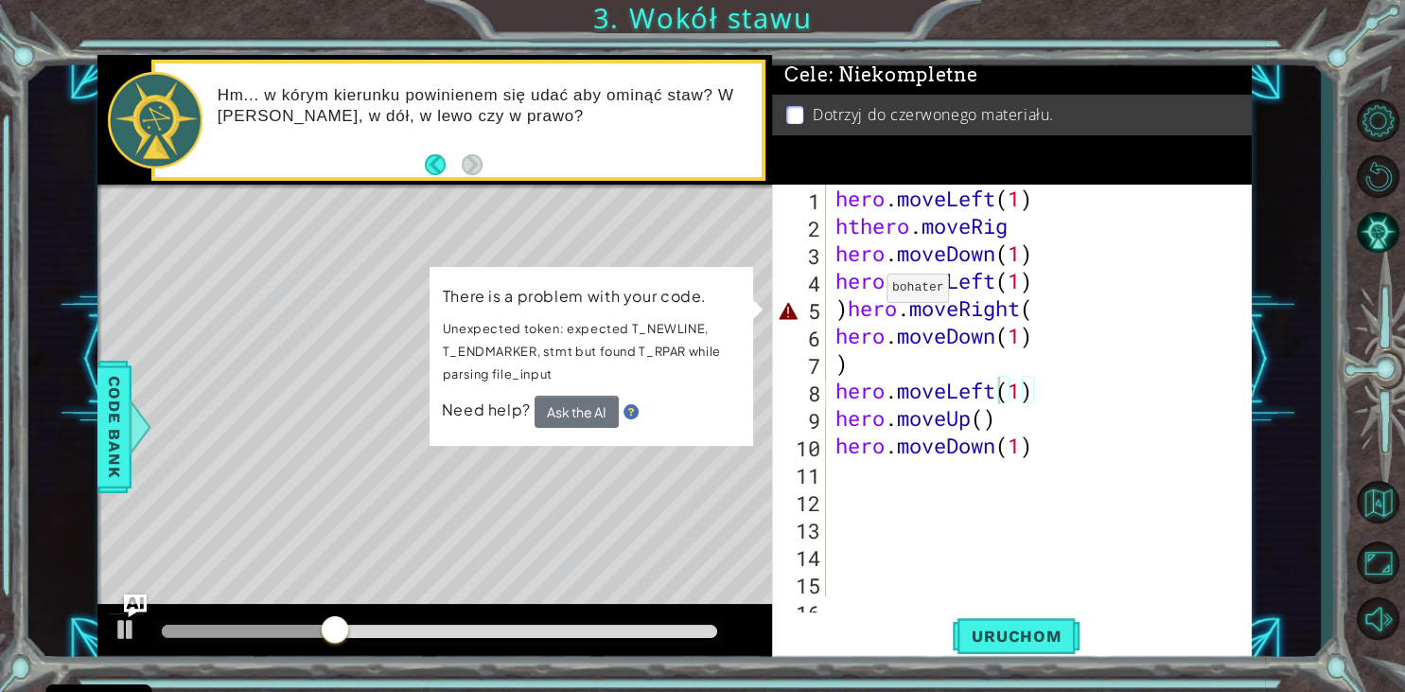
click at [636, 517] on div "Level Map" at bounding box center [534, 462] width 874 height 557
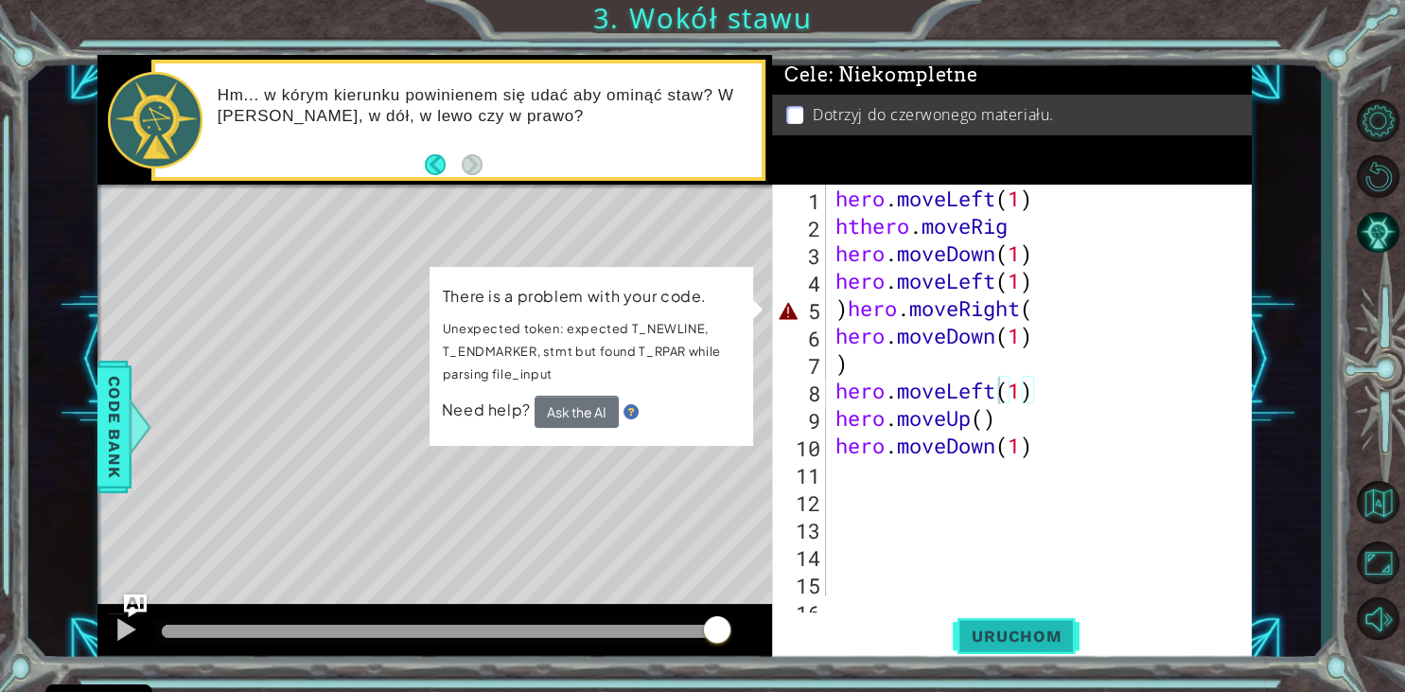
click at [1022, 649] on button "Uruchom" at bounding box center [1016, 636] width 127 height 48
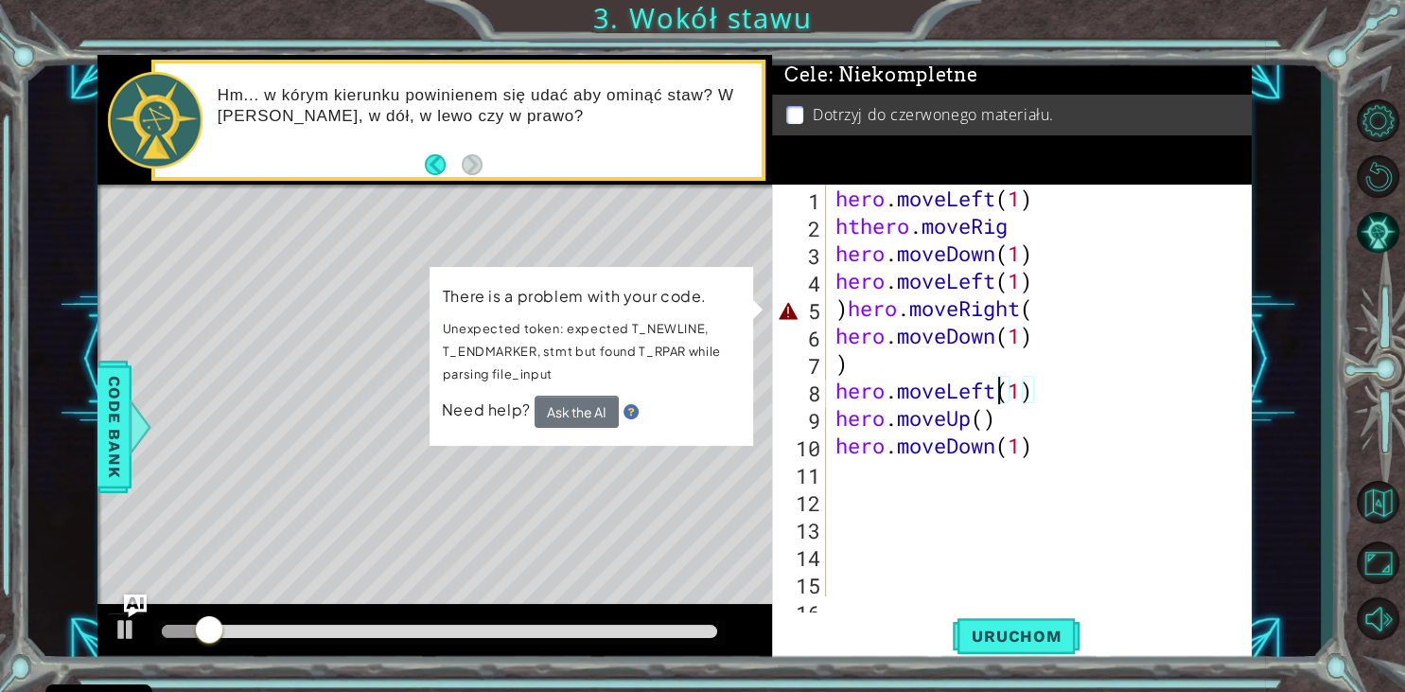
click at [939, 231] on div "hero . moveLeft ( 1 ) hthero . moveRig hero . moveDown ( 1 ) hero . moveLeft ( …" at bounding box center [1044, 417] width 425 height 466
click at [1098, 202] on div "hero . moveLeft ( 1 ) hthero . moveRig hero . moveDown ( 1 ) hero . moveLeft ( …" at bounding box center [1044, 417] width 425 height 466
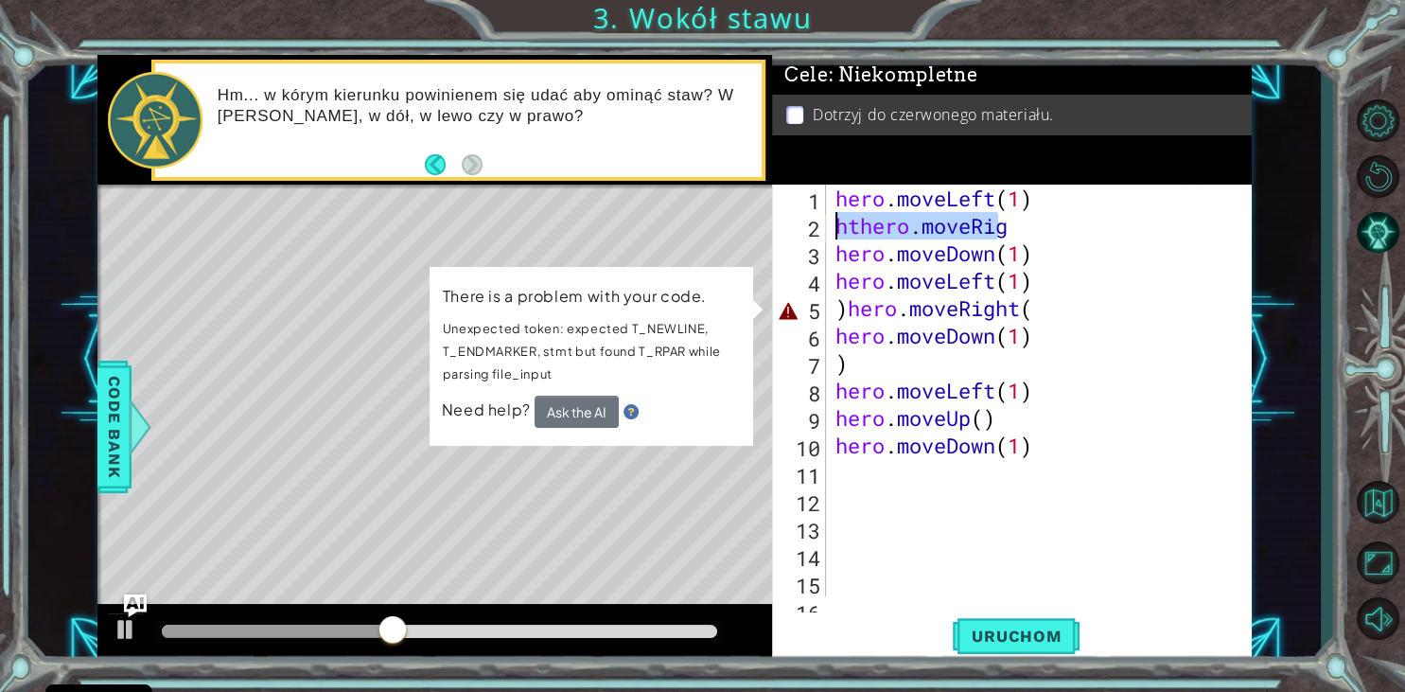
drag, startPoint x: 1001, startPoint y: 229, endPoint x: 829, endPoint y: 238, distance: 172.4
click at [832, 238] on div "hero . moveLeft ( 1 ) hthero . moveRig hero . moveDown ( 1 ) hero . moveLeft ( …" at bounding box center [1039, 390] width 415 height 412
type textarea "hthero.moveRig"
click at [1046, 623] on button "Uruchom" at bounding box center [1016, 636] width 127 height 48
click at [497, 506] on div "Level Map" at bounding box center [534, 462] width 874 height 557
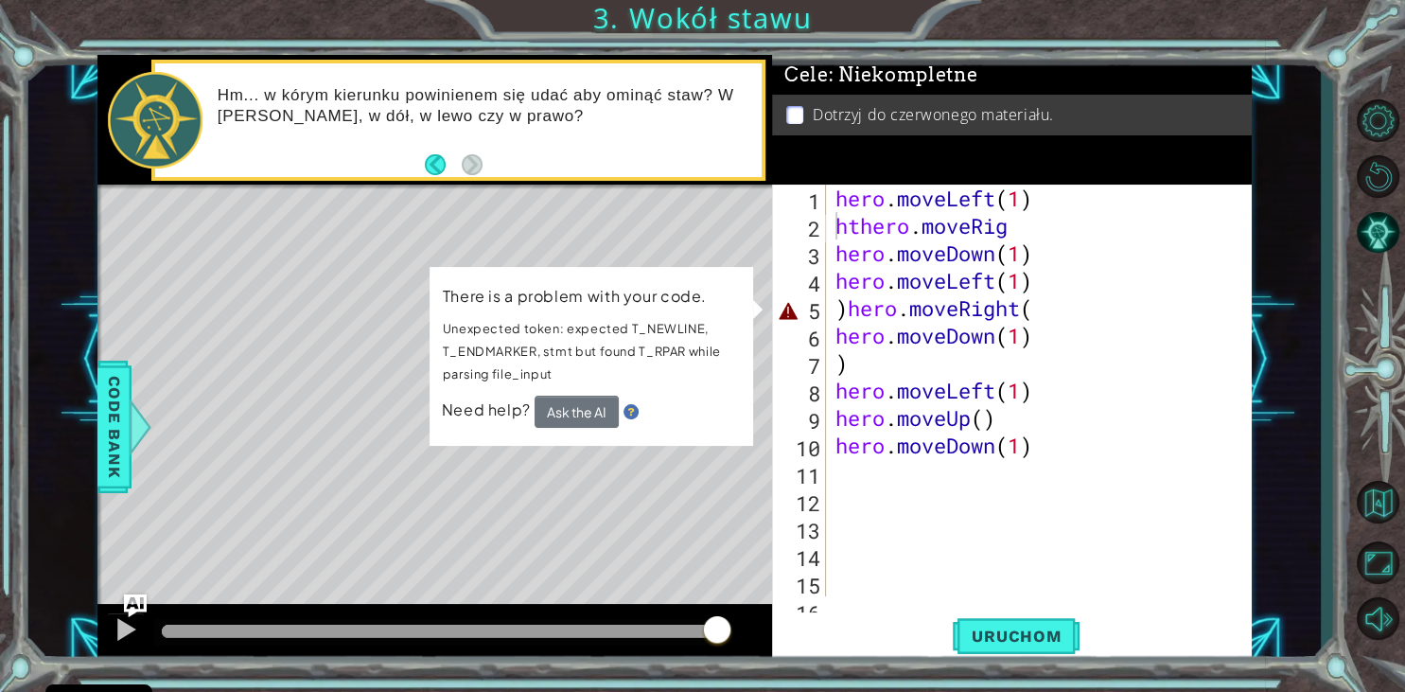
click at [622, 501] on div "Level Map" at bounding box center [534, 462] width 874 height 557
click at [566, 570] on div "Level Map" at bounding box center [534, 462] width 874 height 557
click at [114, 388] on span "Code Bank" at bounding box center [114, 426] width 30 height 115
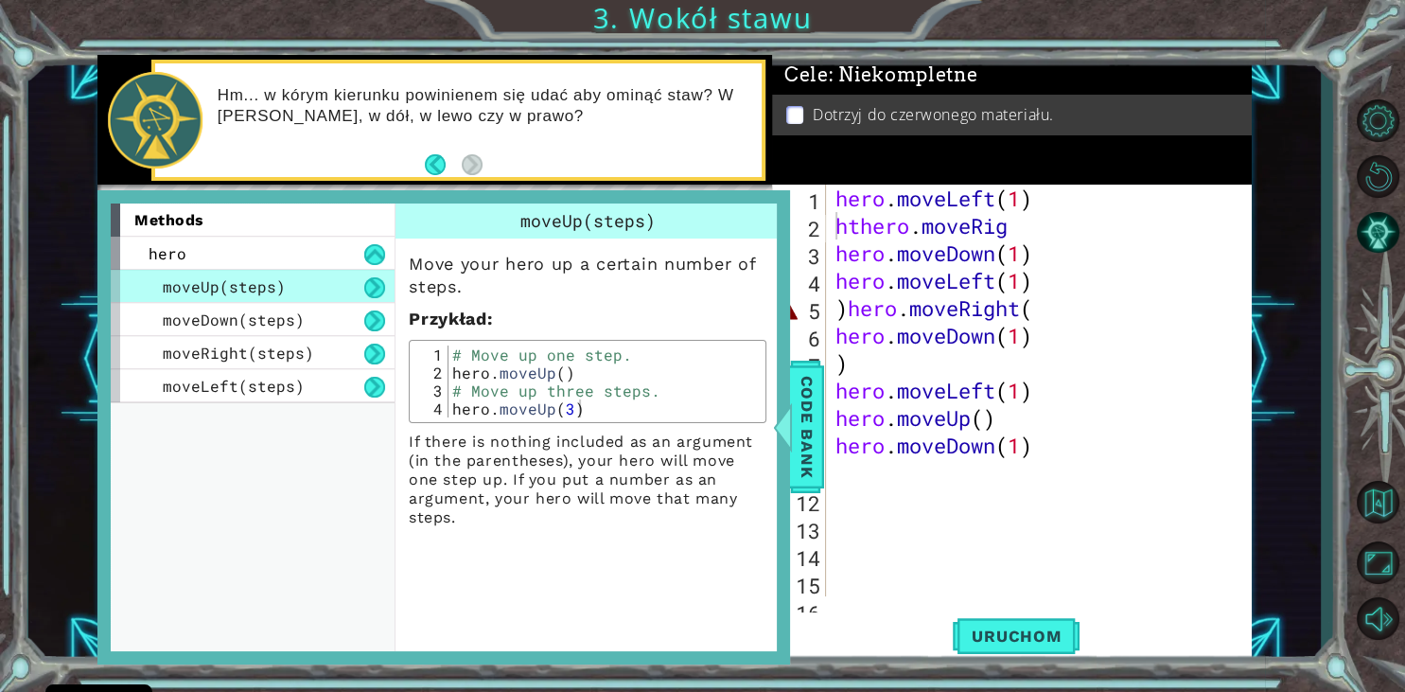
drag, startPoint x: 279, startPoint y: 359, endPoint x: 321, endPoint y: 456, distance: 105.1
click at [279, 362] on div "moveRight(steps)" at bounding box center [253, 352] width 284 height 33
